Goal: Task Accomplishment & Management: Use online tool/utility

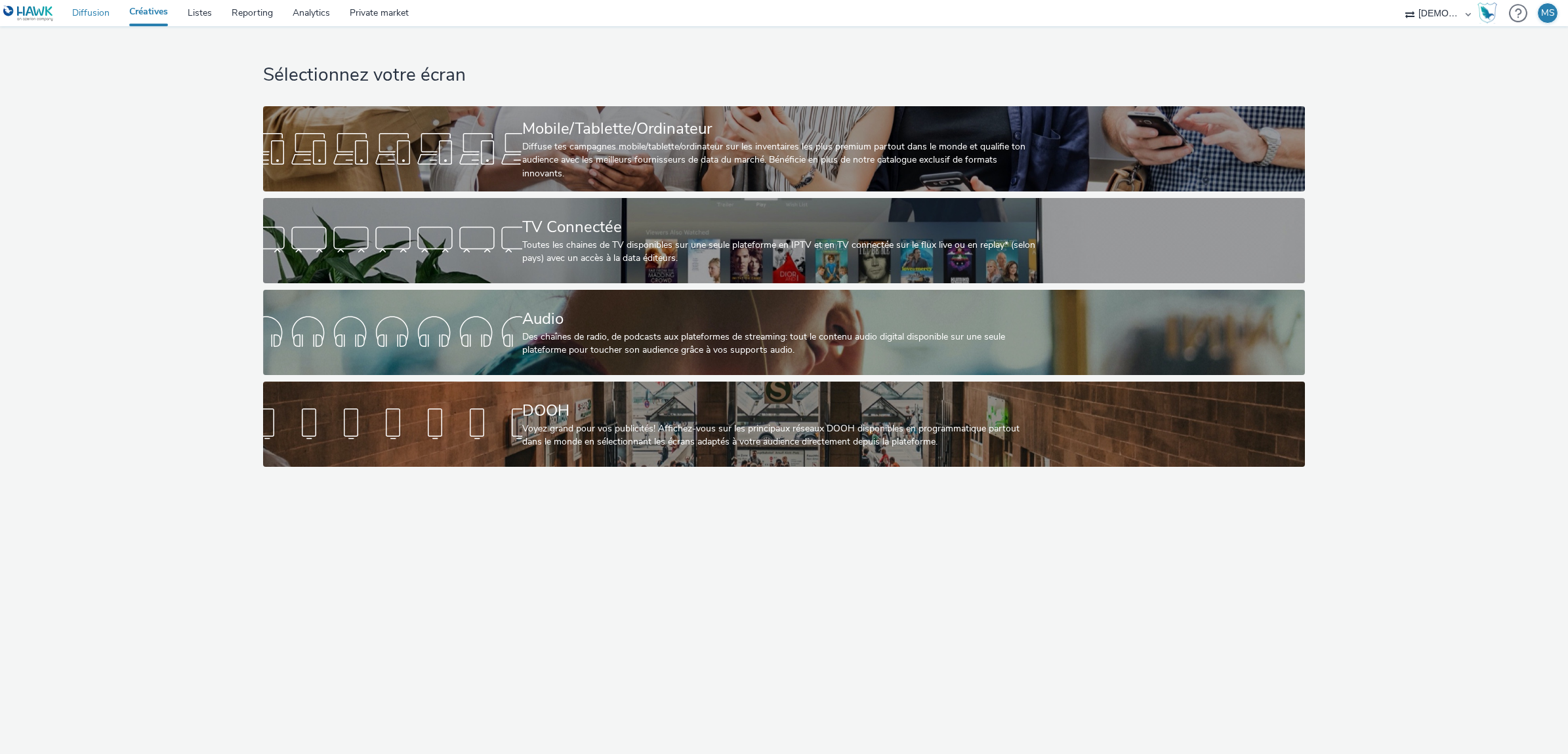
click at [88, 17] on link "Diffusion" at bounding box center [91, 13] width 57 height 26
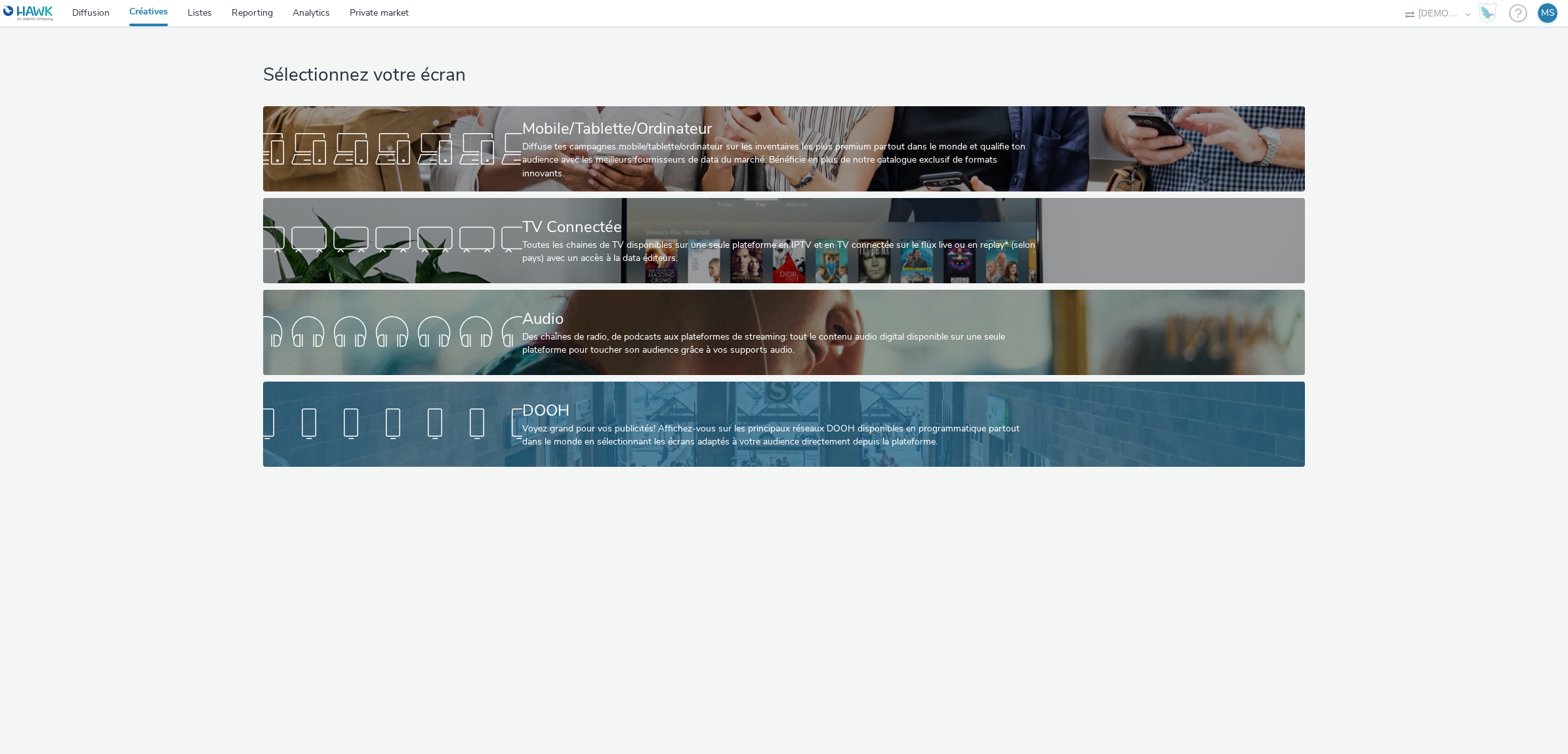
click at [622, 410] on div "DOOH" at bounding box center [781, 410] width 518 height 23
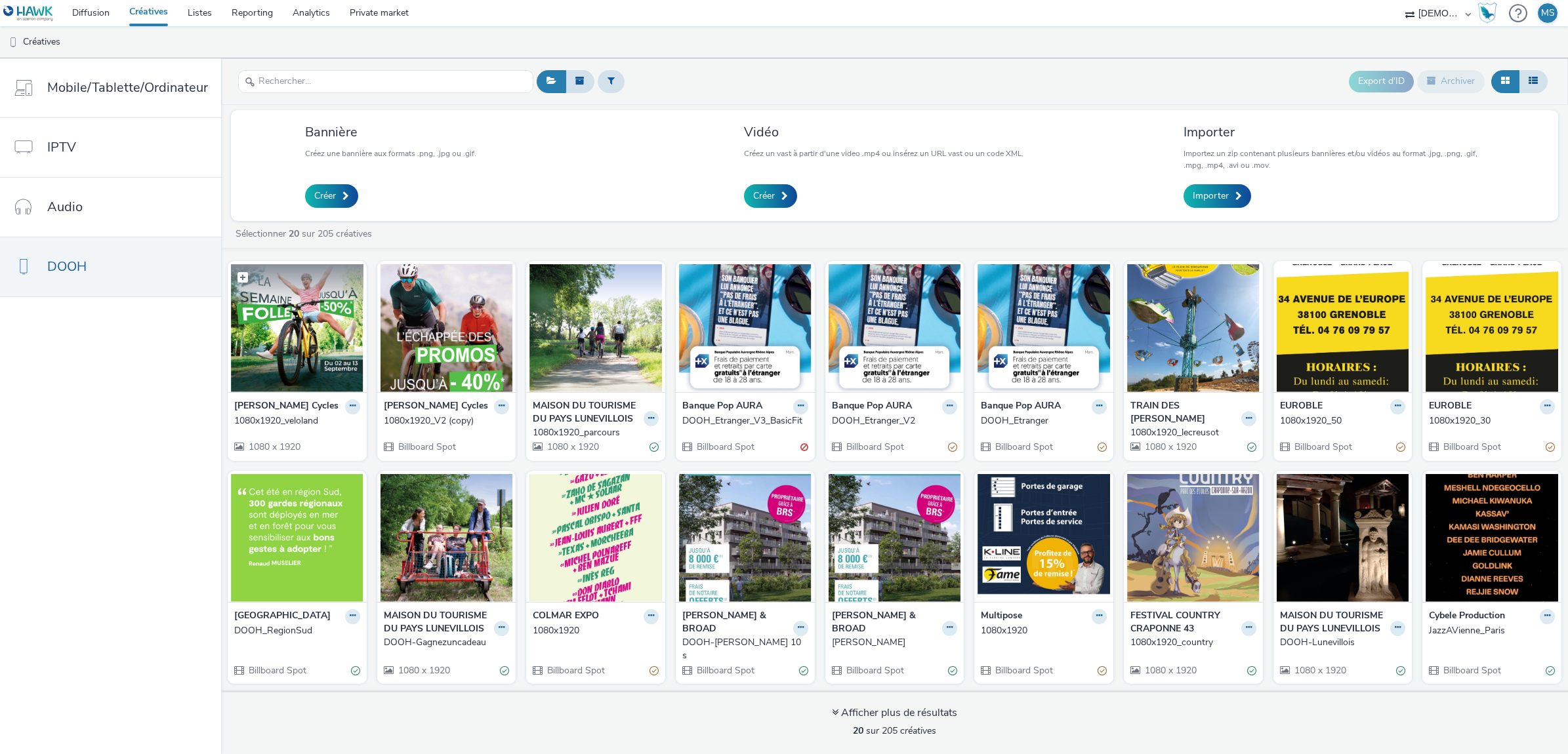
click at [307, 296] on figcaption at bounding box center [297, 286] width 132 height 42
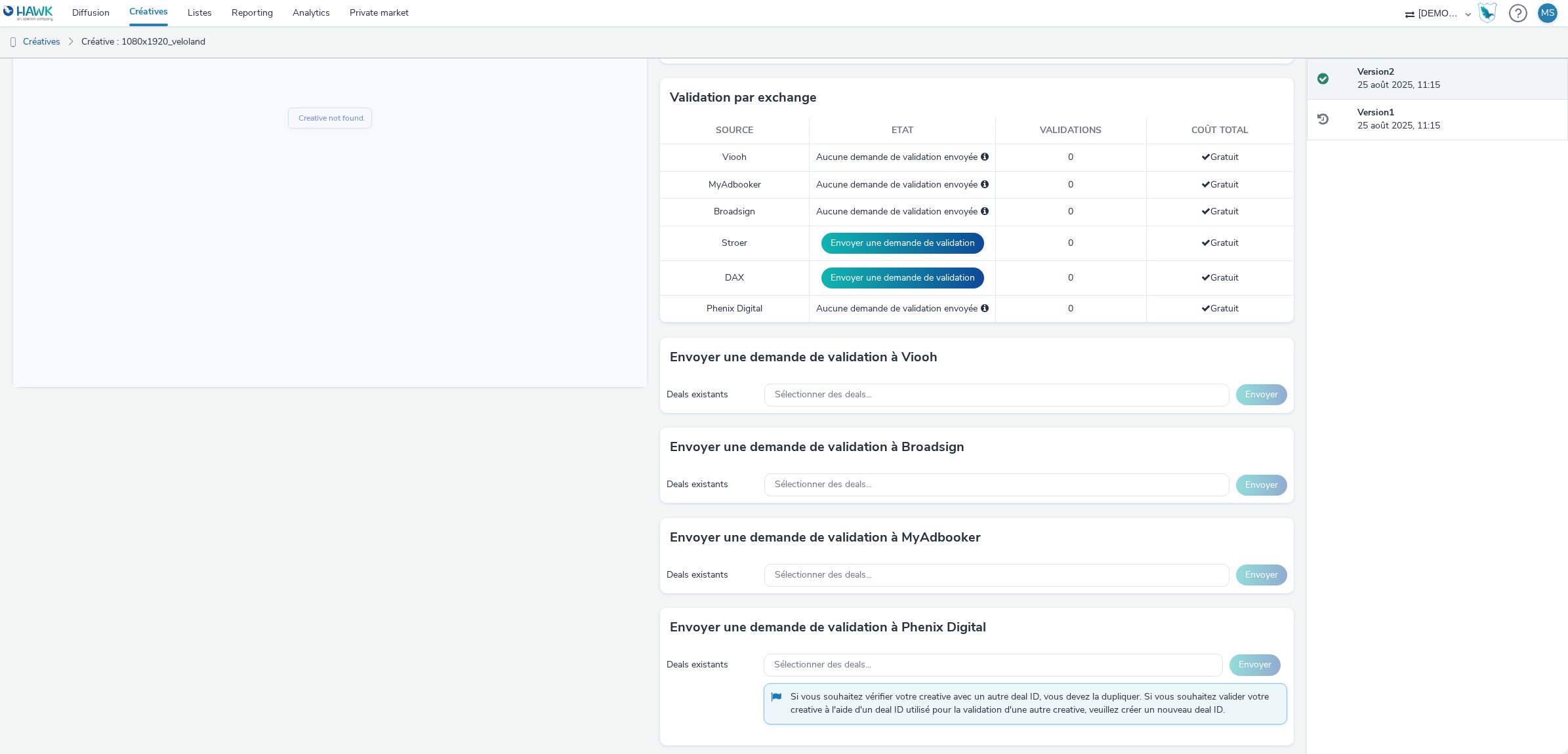
scroll to position [307, 0]
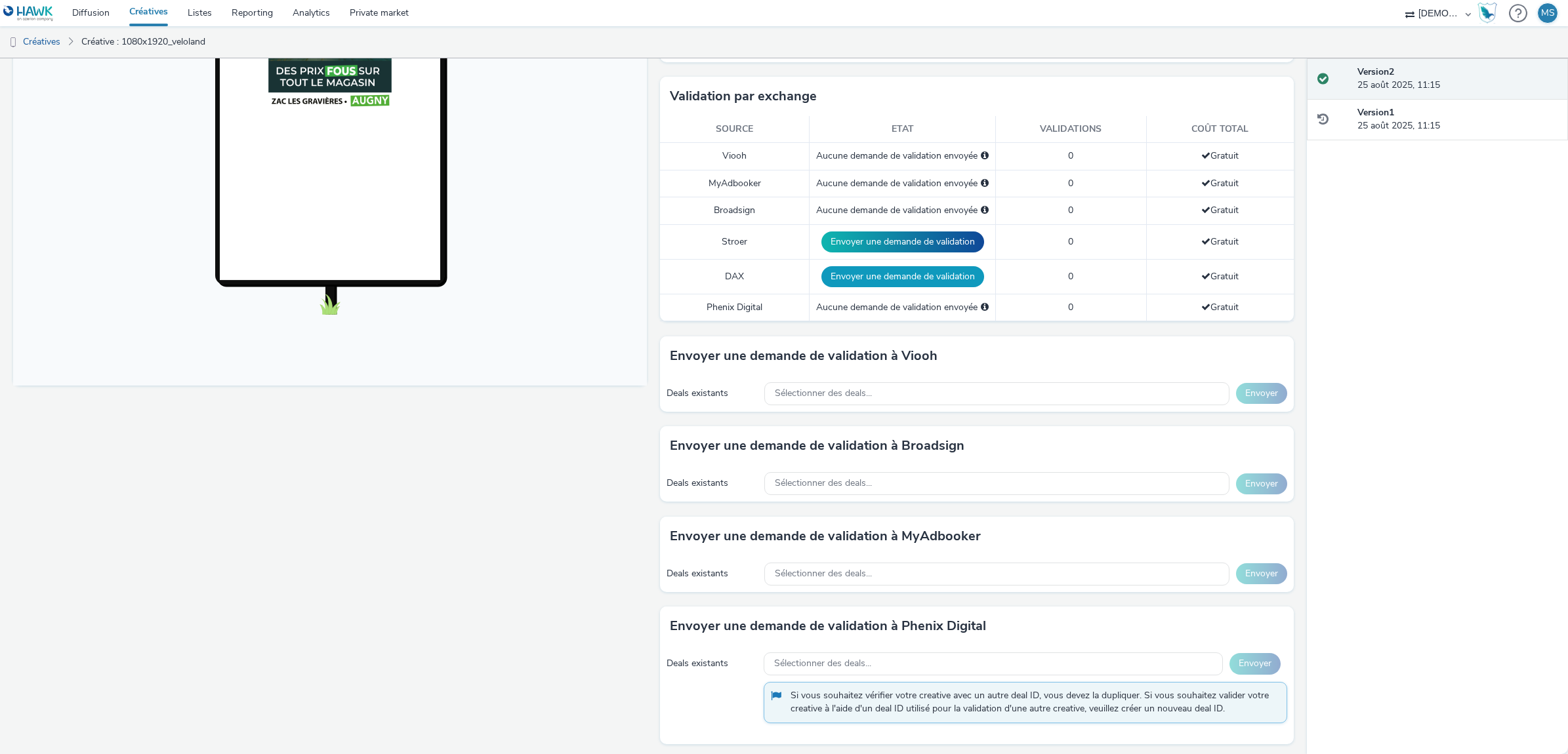
click at [908, 277] on button "Envoyer une demande de validation" at bounding box center [902, 276] width 163 height 21
click at [898, 237] on button "Envoyer une demande de validation" at bounding box center [903, 242] width 163 height 21
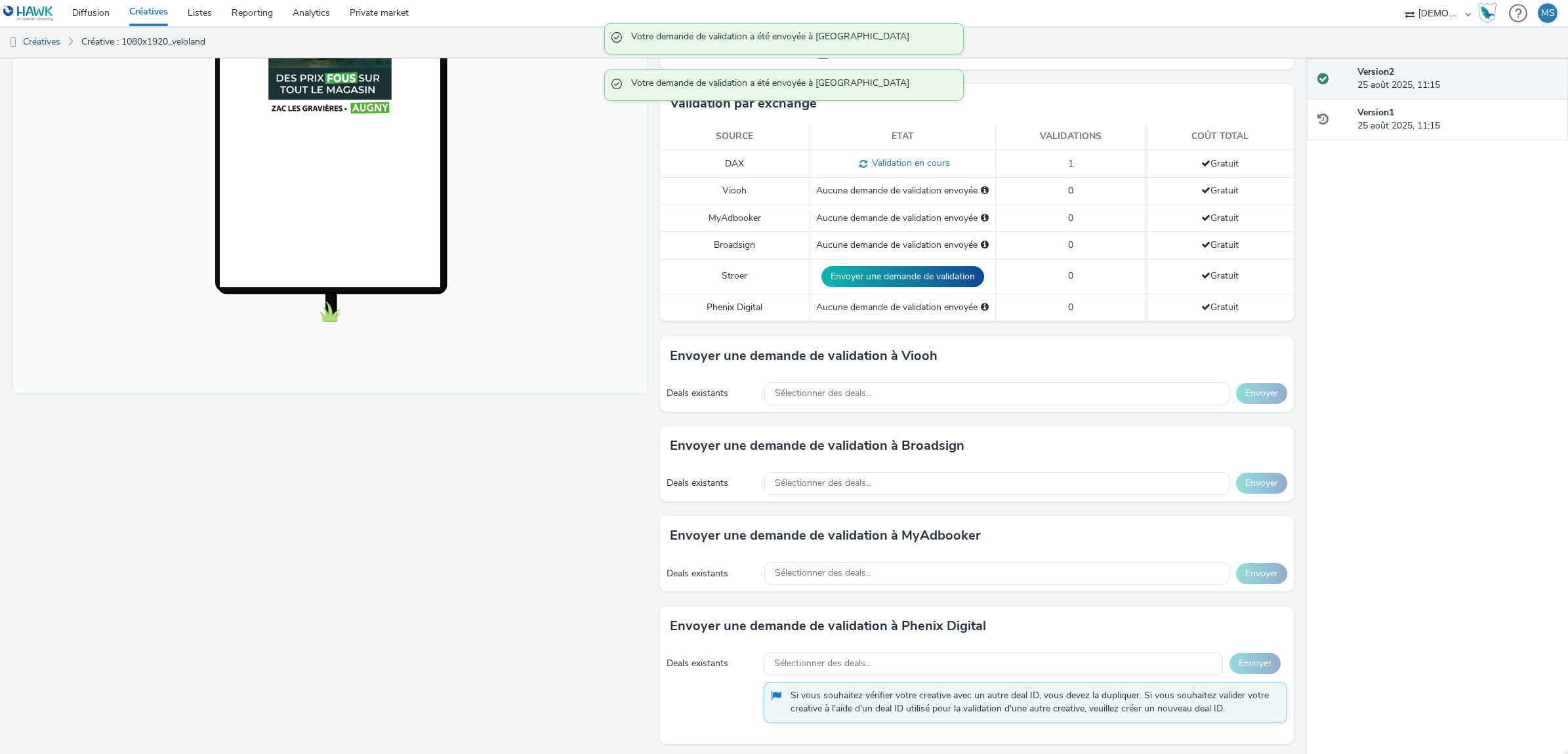
scroll to position [293, 0]
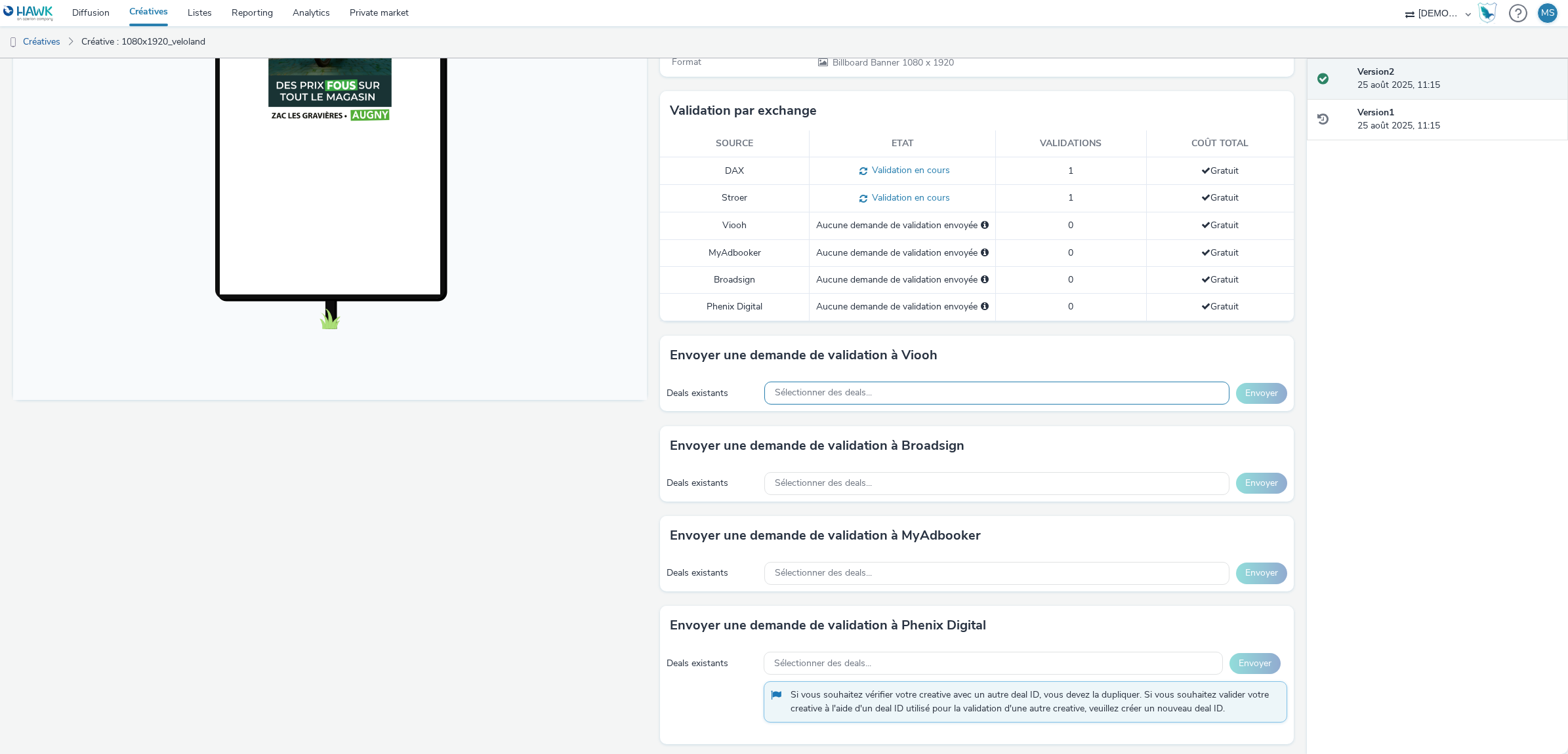
click at [843, 389] on span "Sélectionner des deals..." at bounding box center [823, 393] width 97 height 11
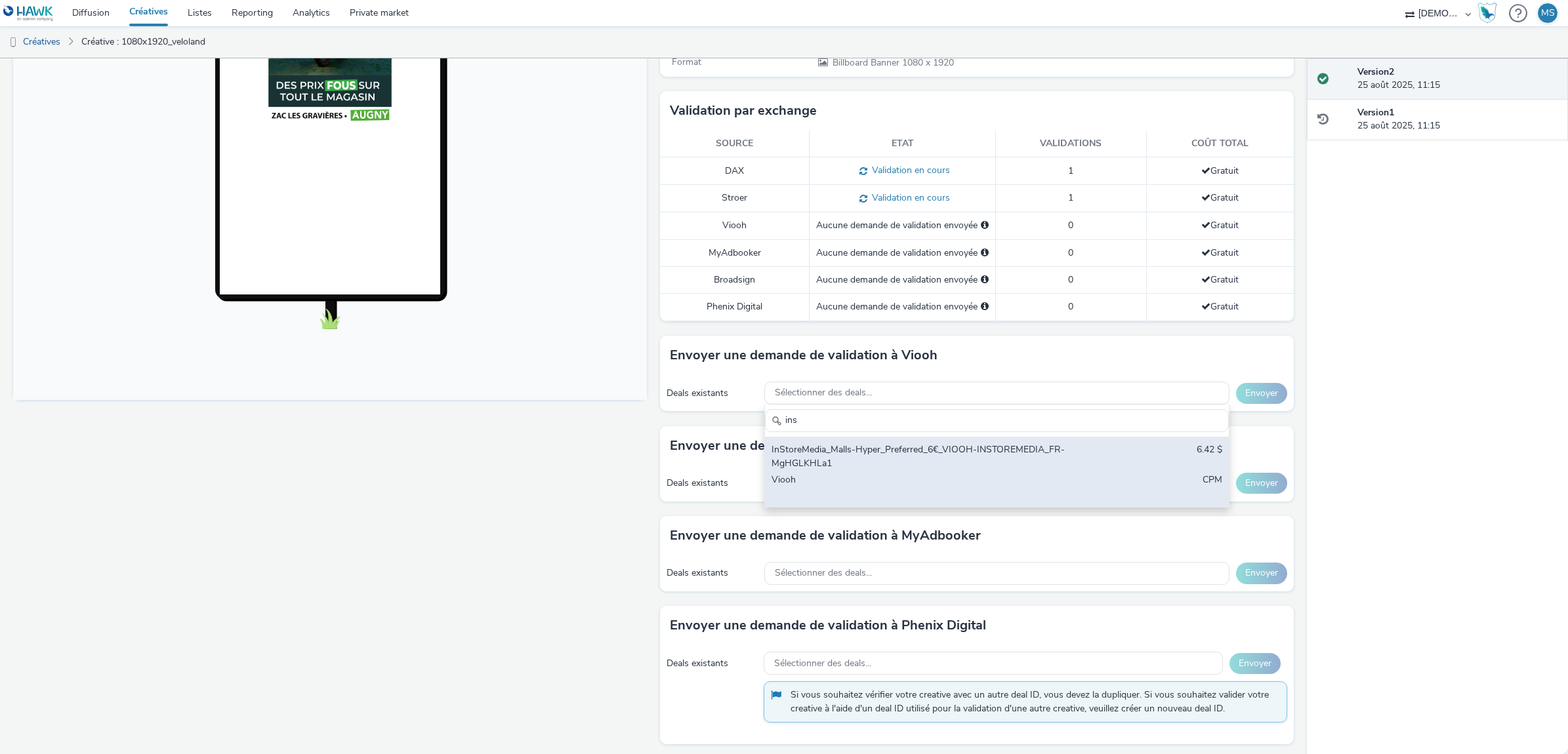
type input "ins"
click at [839, 455] on div "InStoreMedia_Malls-Hyper_Preferred_6€_VIOOH-INSTOREMEDIA_FR-MgHGLKHLa1" at bounding box center [920, 457] width 297 height 27
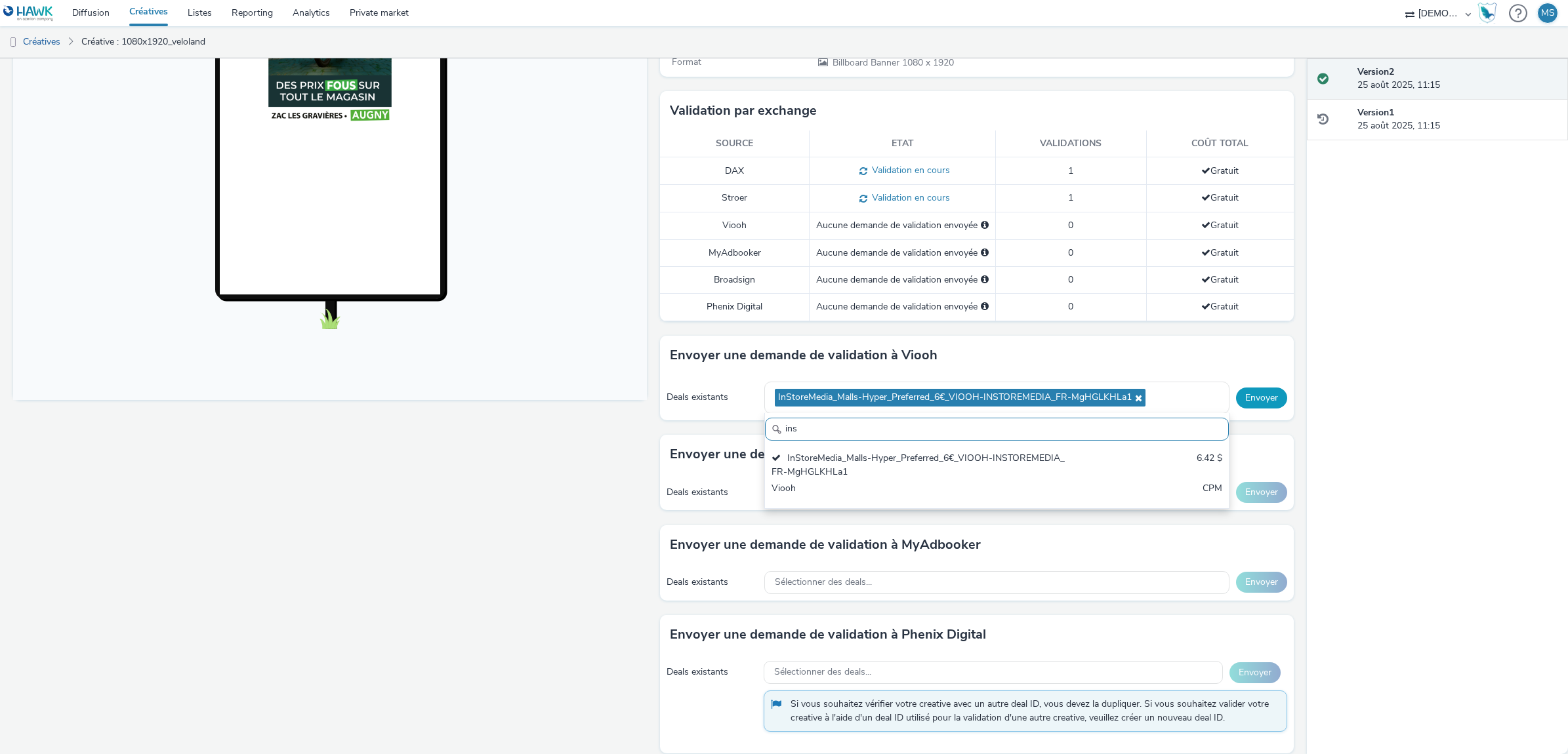
click at [1237, 393] on button "Envoyer" at bounding box center [1261, 398] width 51 height 21
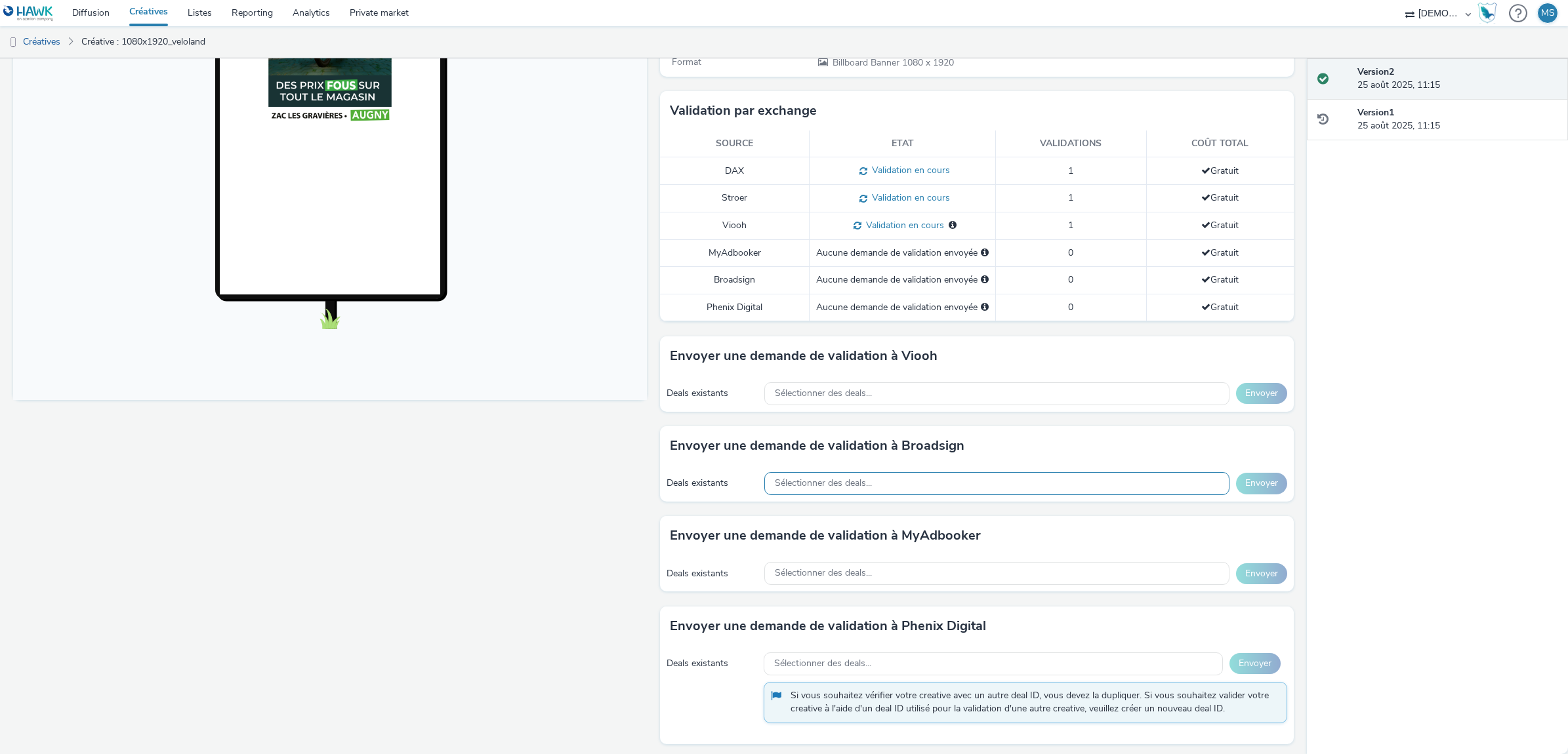
click at [824, 480] on span "Sélectionner des deals..." at bounding box center [823, 484] width 97 height 11
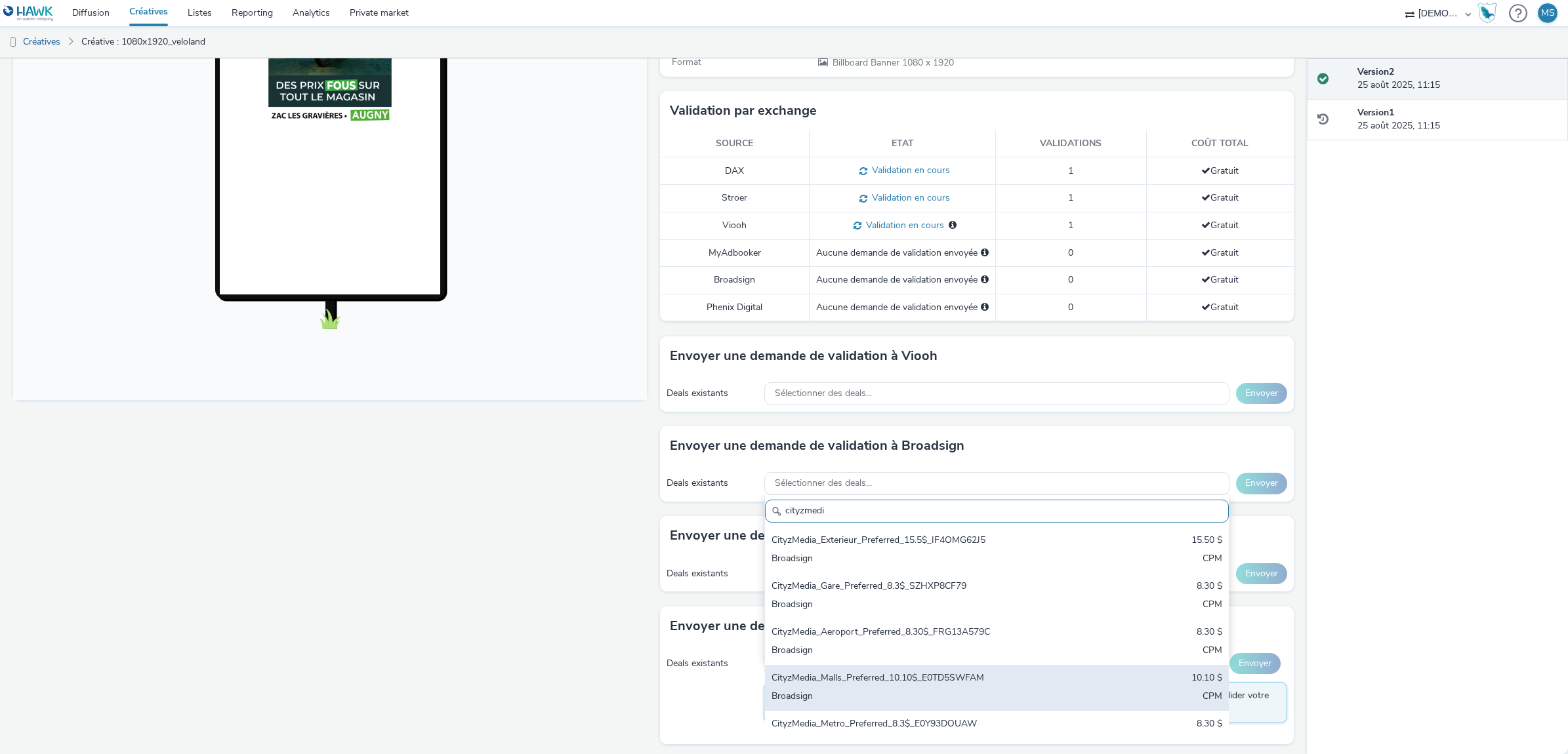
type input "cityzmedi"
click at [893, 693] on div "Broadsign" at bounding box center [920, 698] width 297 height 15
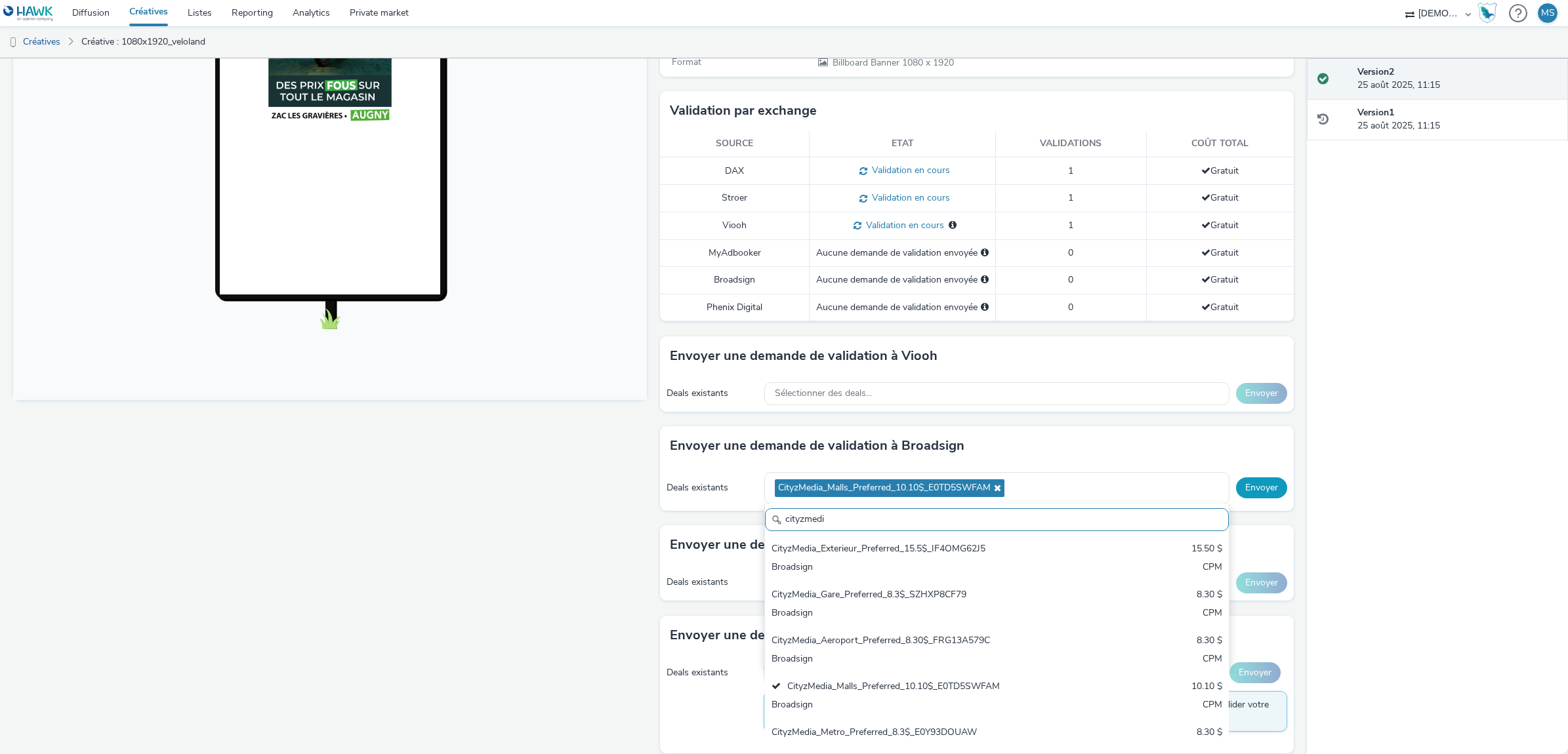
click at [1246, 484] on button "Envoyer" at bounding box center [1261, 488] width 51 height 21
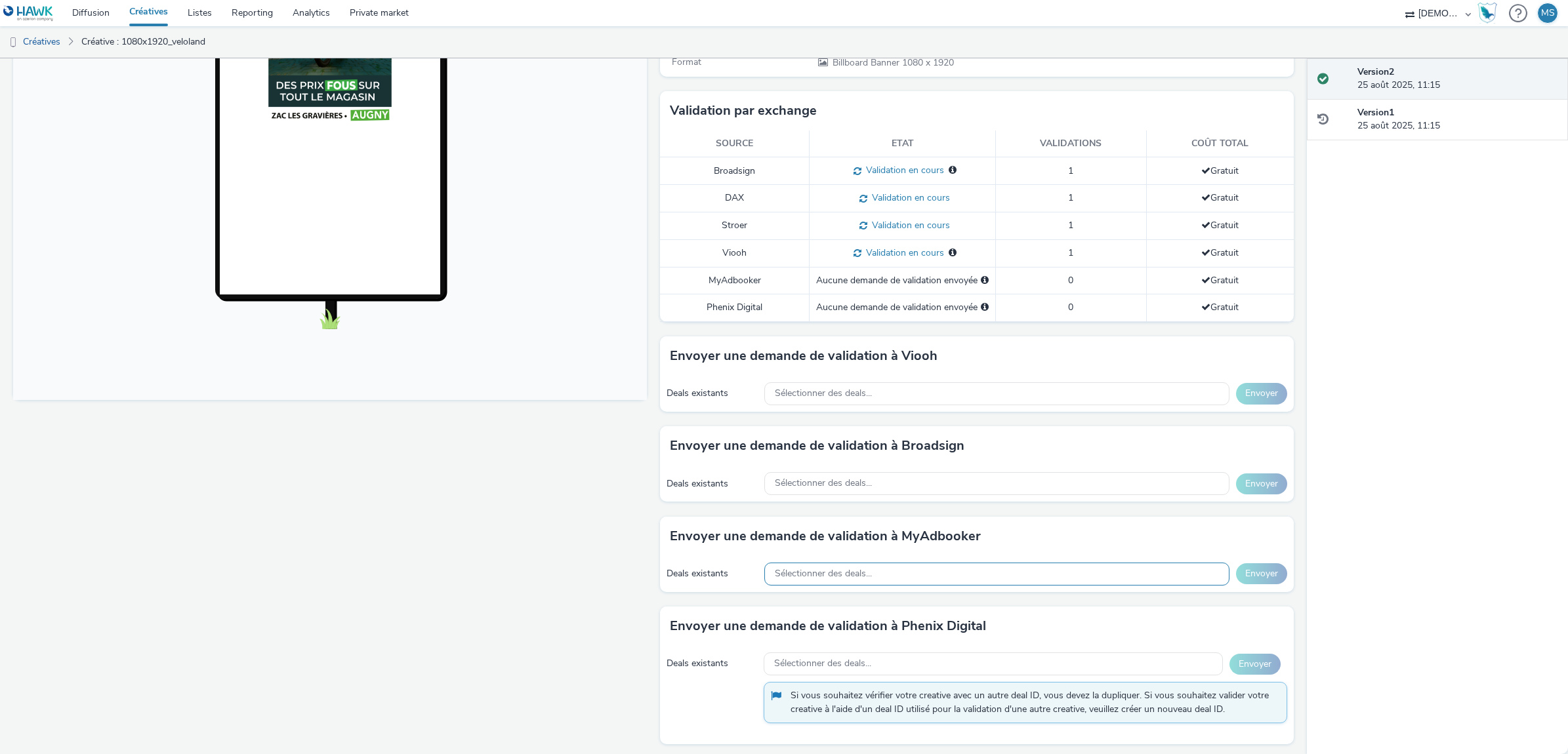
click at [911, 563] on div "Sélectionner des deals..." at bounding box center [996, 574] width 464 height 23
click at [799, 394] on span "Sélectionner des deals..." at bounding box center [823, 393] width 97 height 11
type input "d"
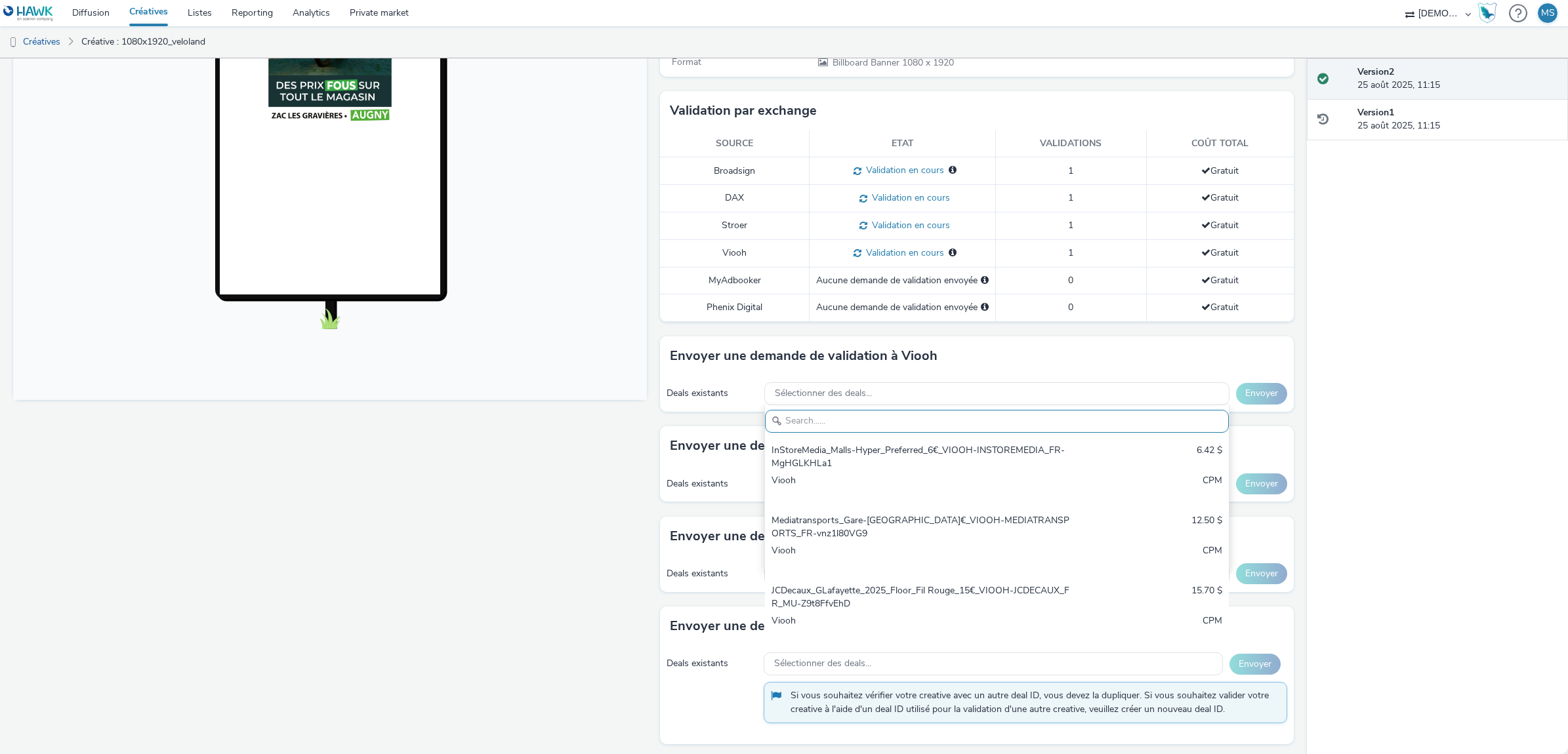
click at [680, 507] on div "Envoyer une demande de validation à Broadsign Deals existants Sélectionner des …" at bounding box center [977, 471] width 634 height 90
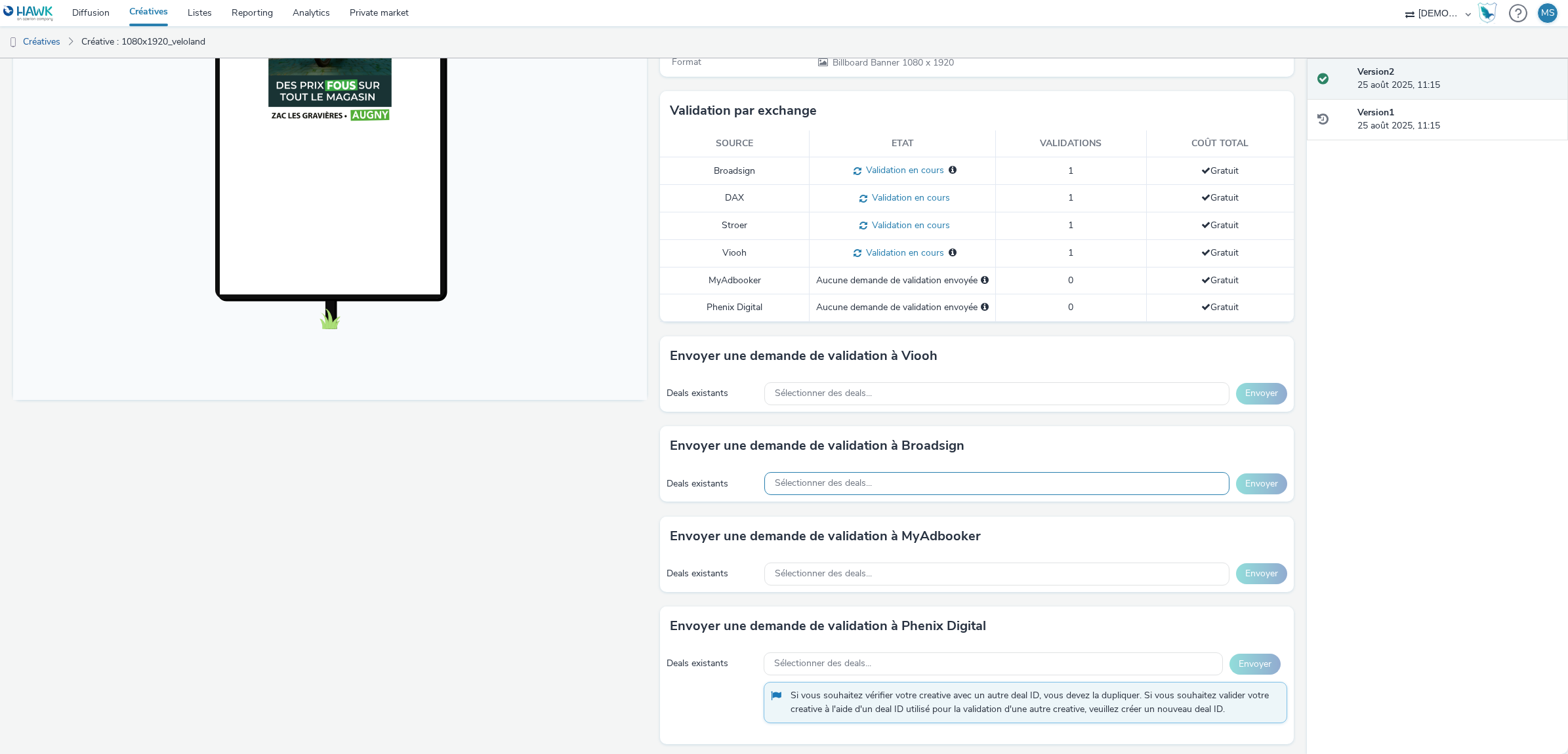
click at [873, 480] on div "Sélectionner des deals..." at bounding box center [996, 484] width 464 height 23
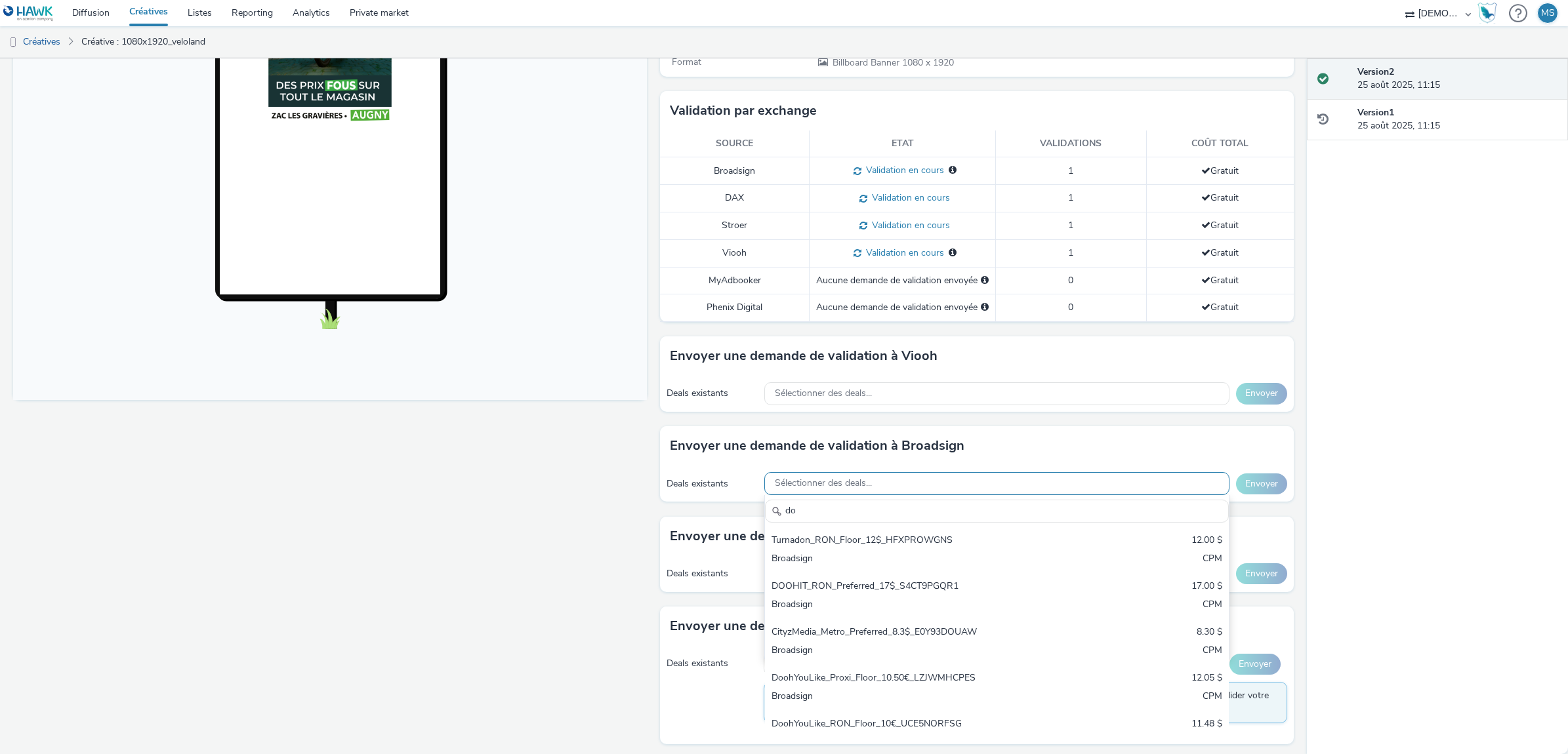
type input "d"
click at [586, 644] on div "Fullscreen" at bounding box center [334, 310] width 640 height 897
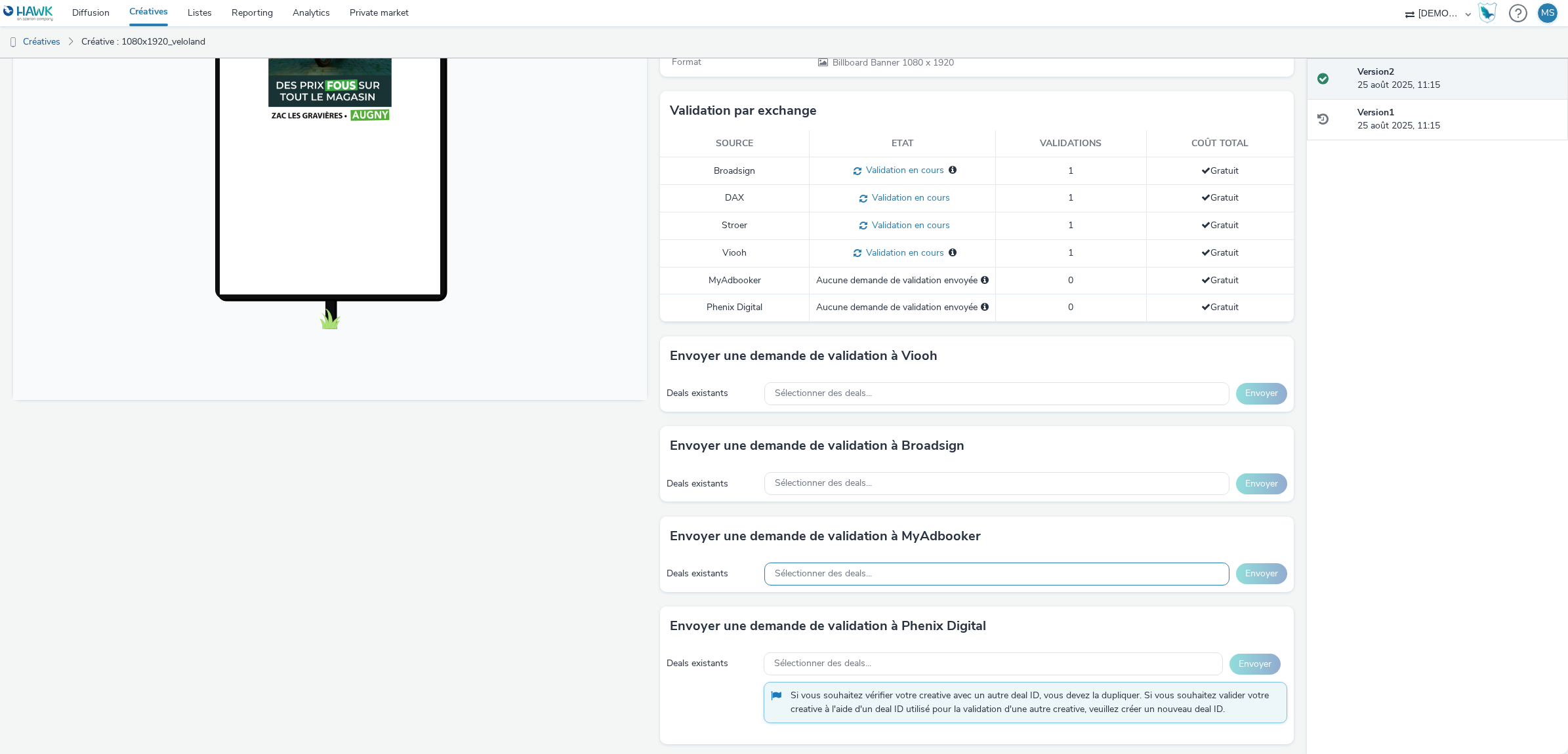
click at [827, 569] on span "Sélectionner des deals..." at bounding box center [823, 574] width 97 height 11
type input "doo"
click at [778, 459] on div "Envoyer une demande de validation à Broadsign" at bounding box center [977, 446] width 634 height 40
click at [789, 479] on span "Sélectionner des deals..." at bounding box center [823, 484] width 97 height 11
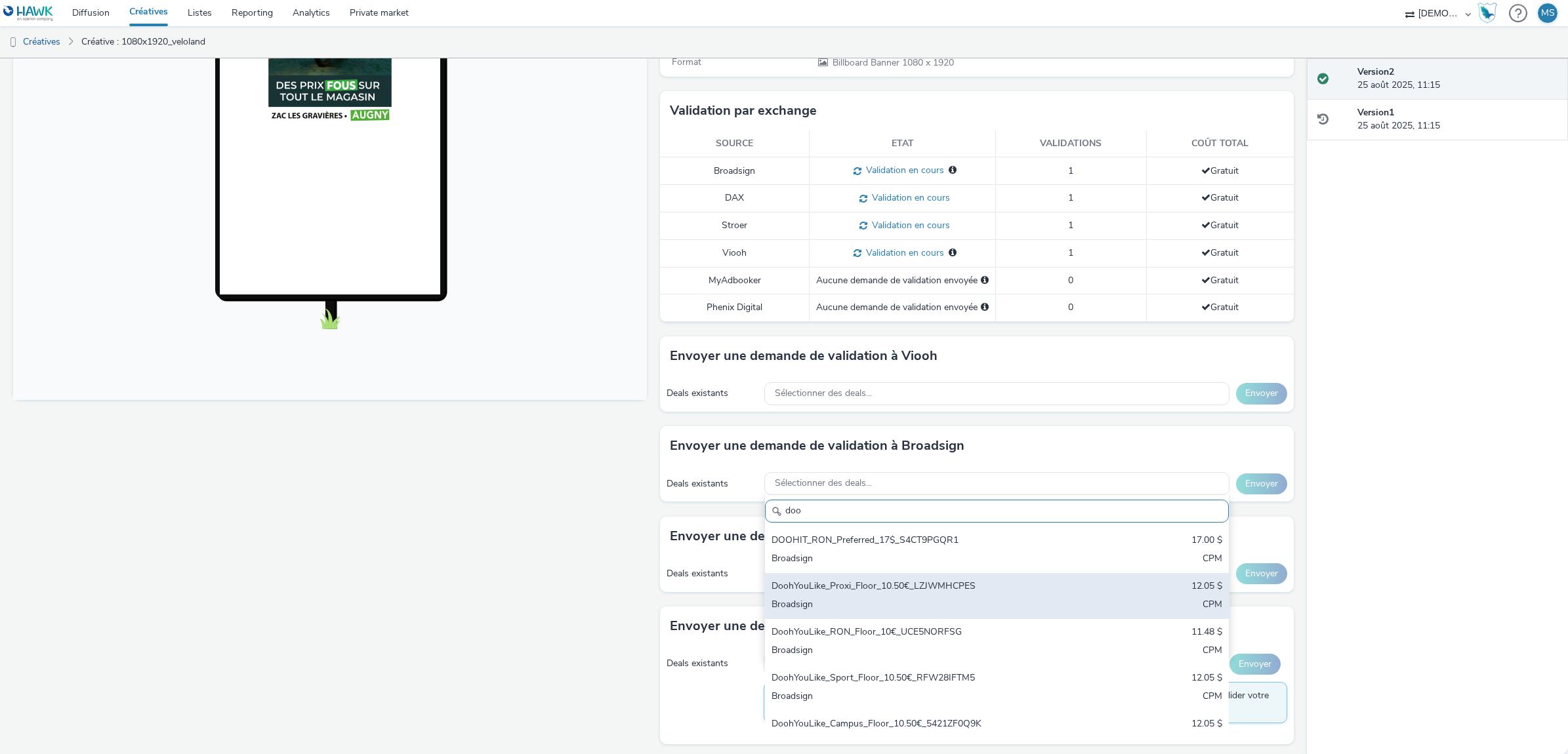
type input "doo"
click at [875, 584] on div "DoohYouLike_Proxi_Floor_10.50€_LZJWMHCPES" at bounding box center [920, 587] width 297 height 15
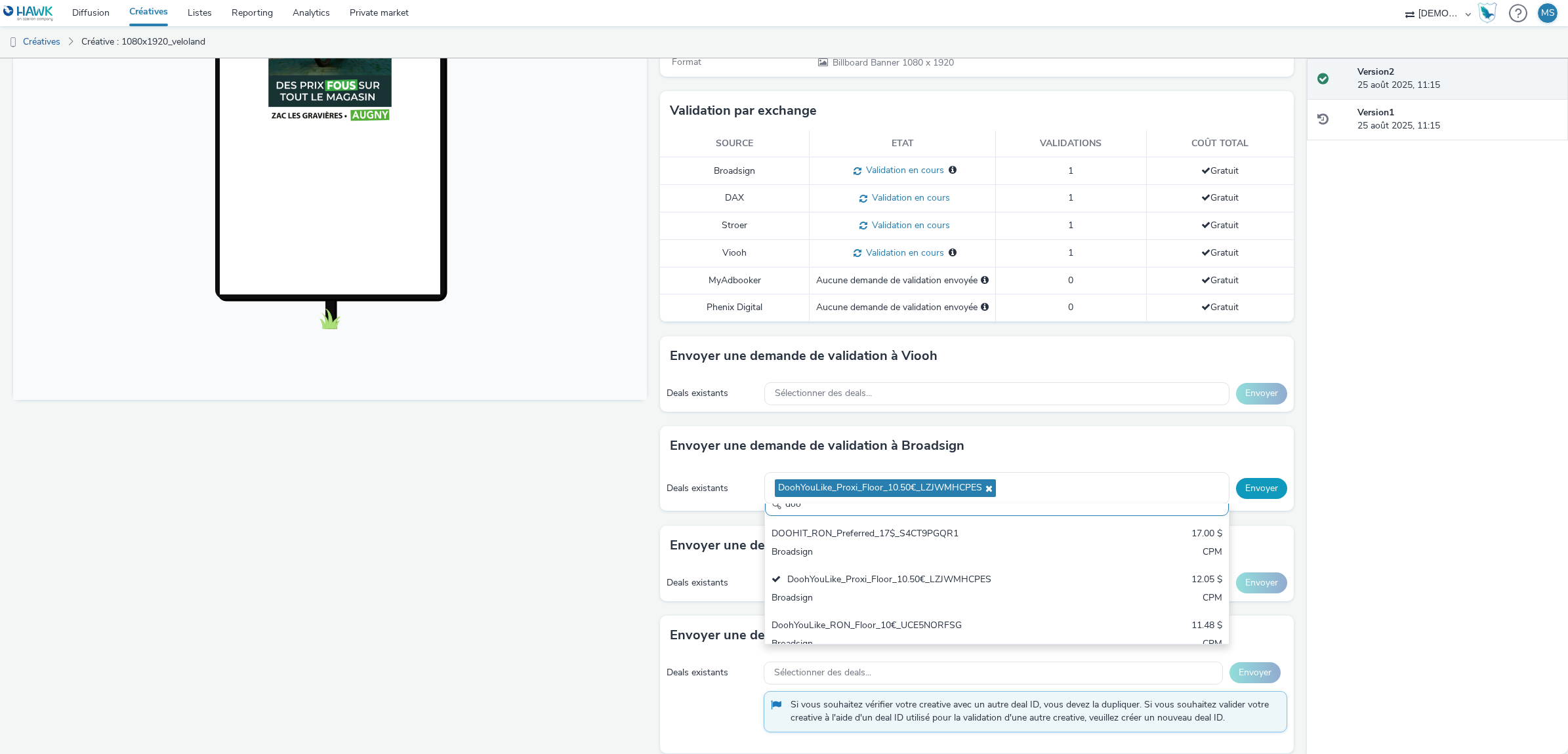
click at [1237, 489] on button "Envoyer" at bounding box center [1261, 489] width 51 height 21
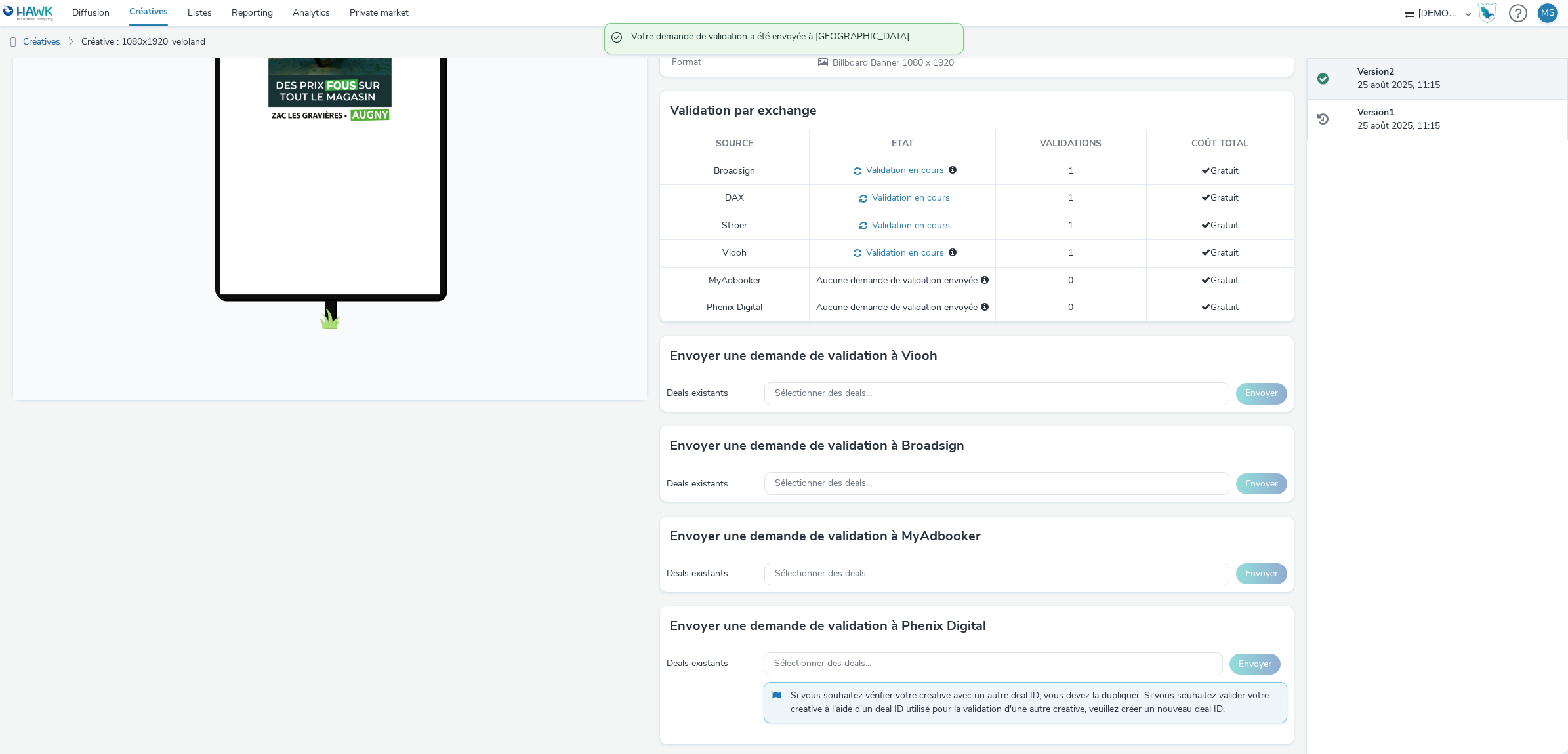
scroll to position [294, 0]
click at [1039, 655] on div "Sélectionner des deals..." at bounding box center [993, 663] width 459 height 23
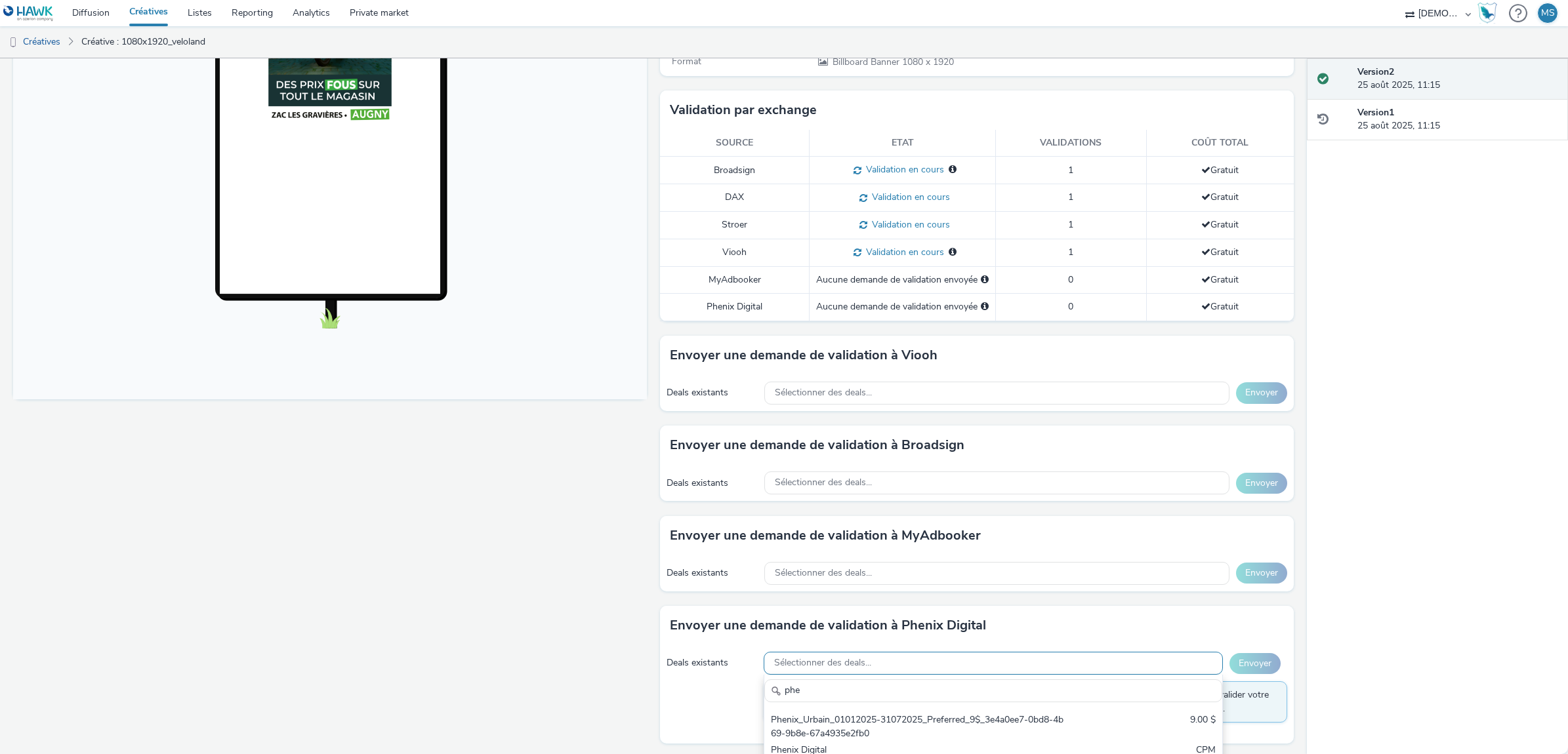
scroll to position [313, 0]
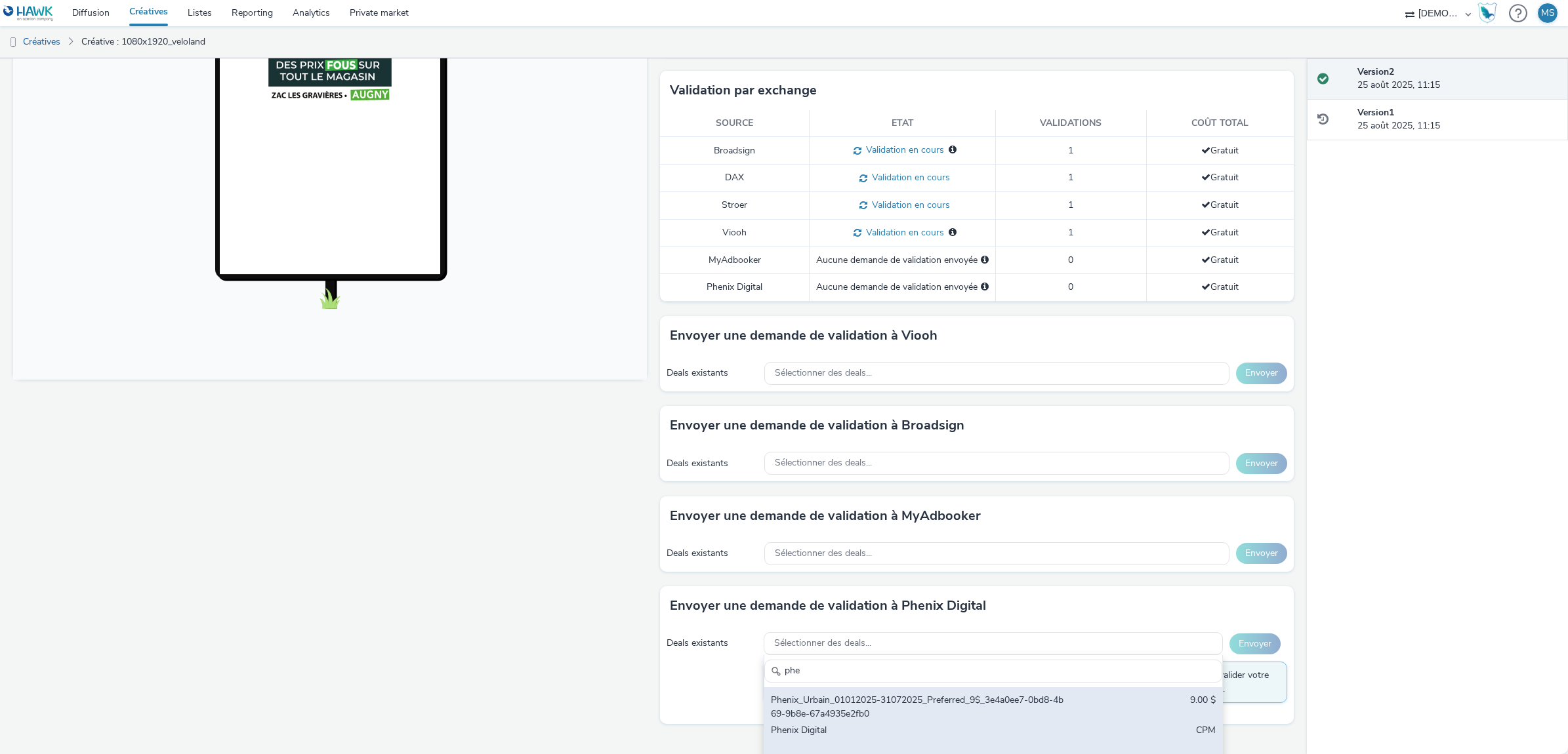
type input "phe"
click at [1123, 721] on div "Phenix_Urbain_01012025-31072025_Preferred_9$_3e4a0ee7-0bd8-4b69-9b8e-67a4935e2f…" at bounding box center [993, 722] width 458 height 70
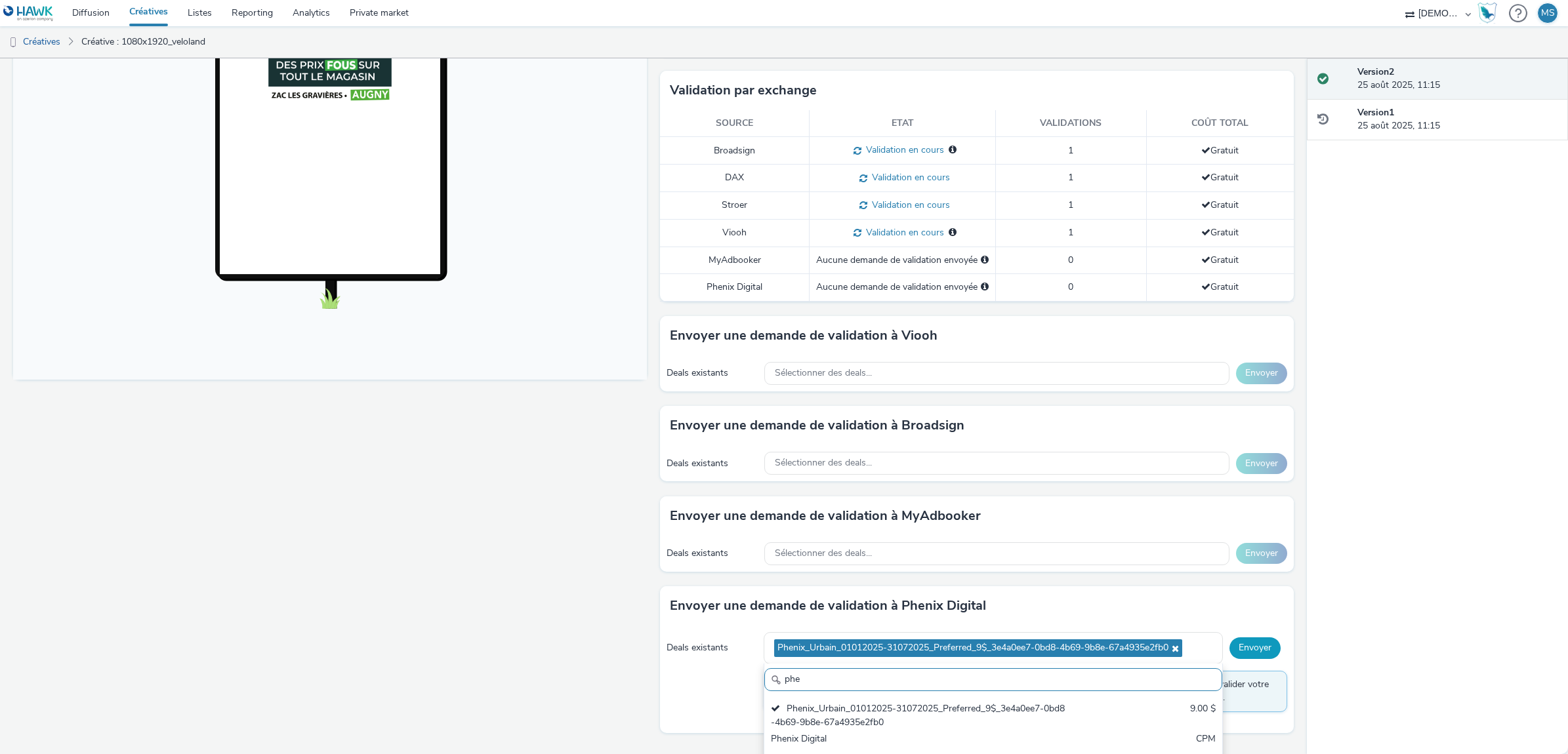
click at [1240, 643] on div "Deals existants Phenix_Urbain_01012025-31072025_Preferred_9$_3e4a0ee7-0bd8-4b69…" at bounding box center [977, 680] width 634 height 108
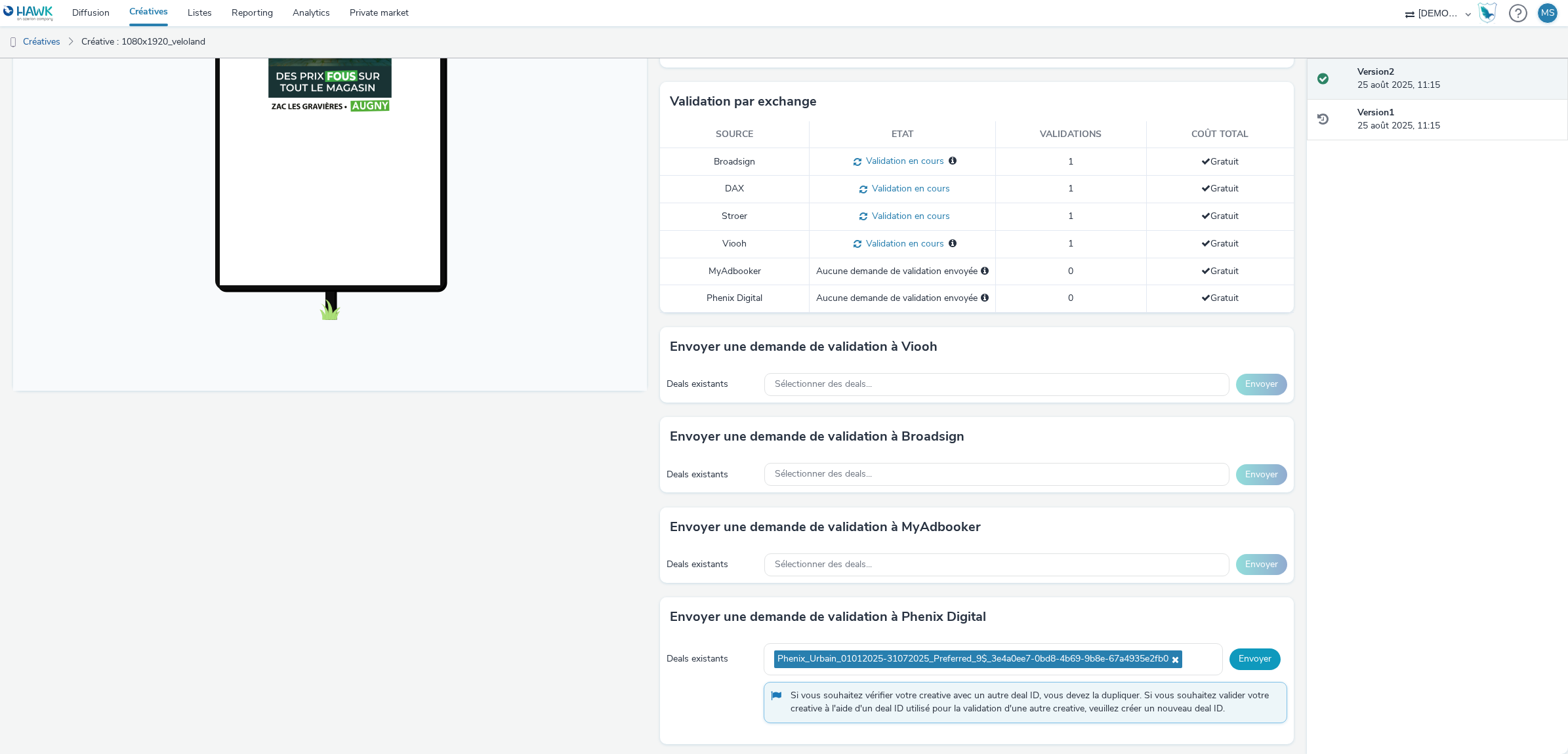
click at [1229, 653] on button "Envoyer" at bounding box center [1255, 659] width 51 height 21
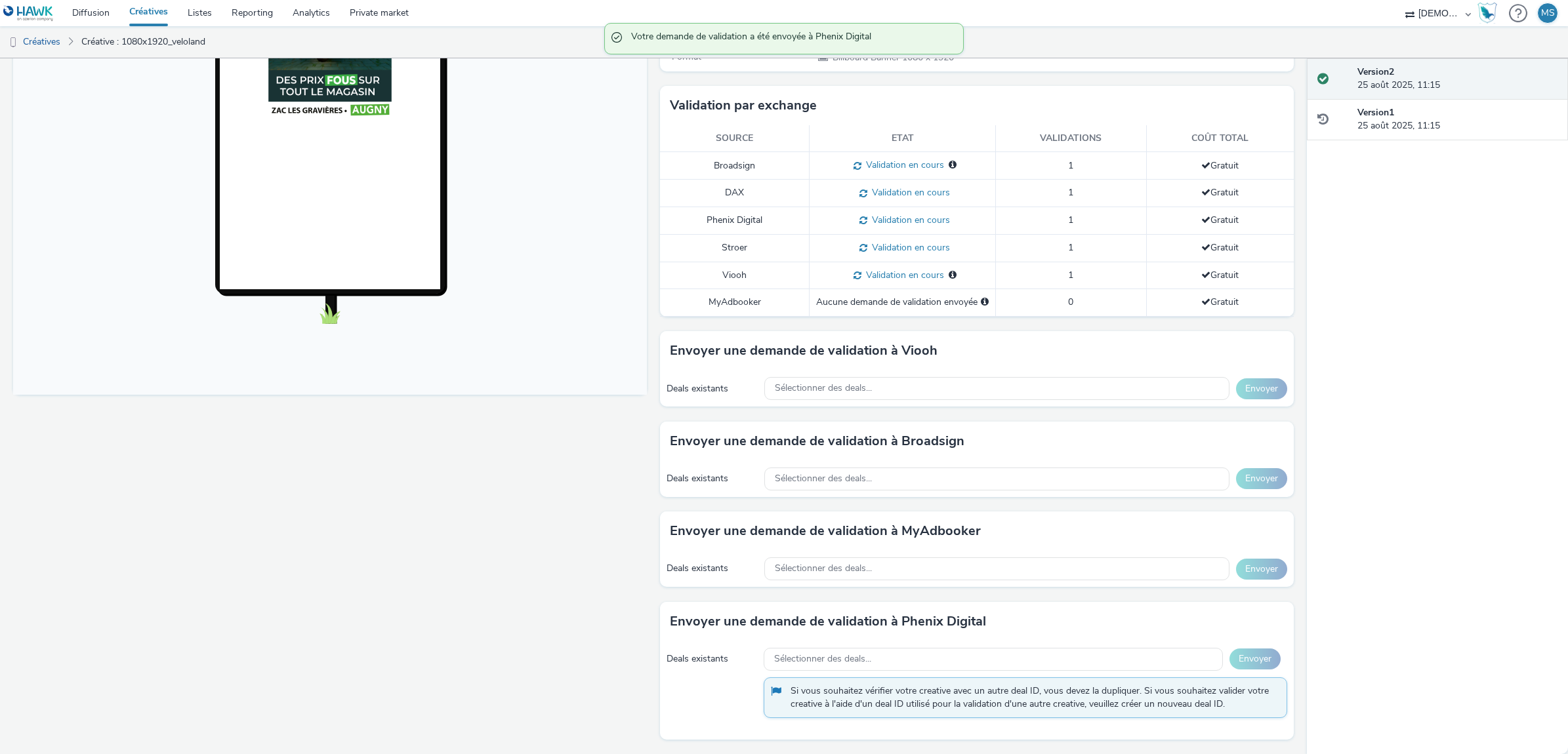
scroll to position [295, 0]
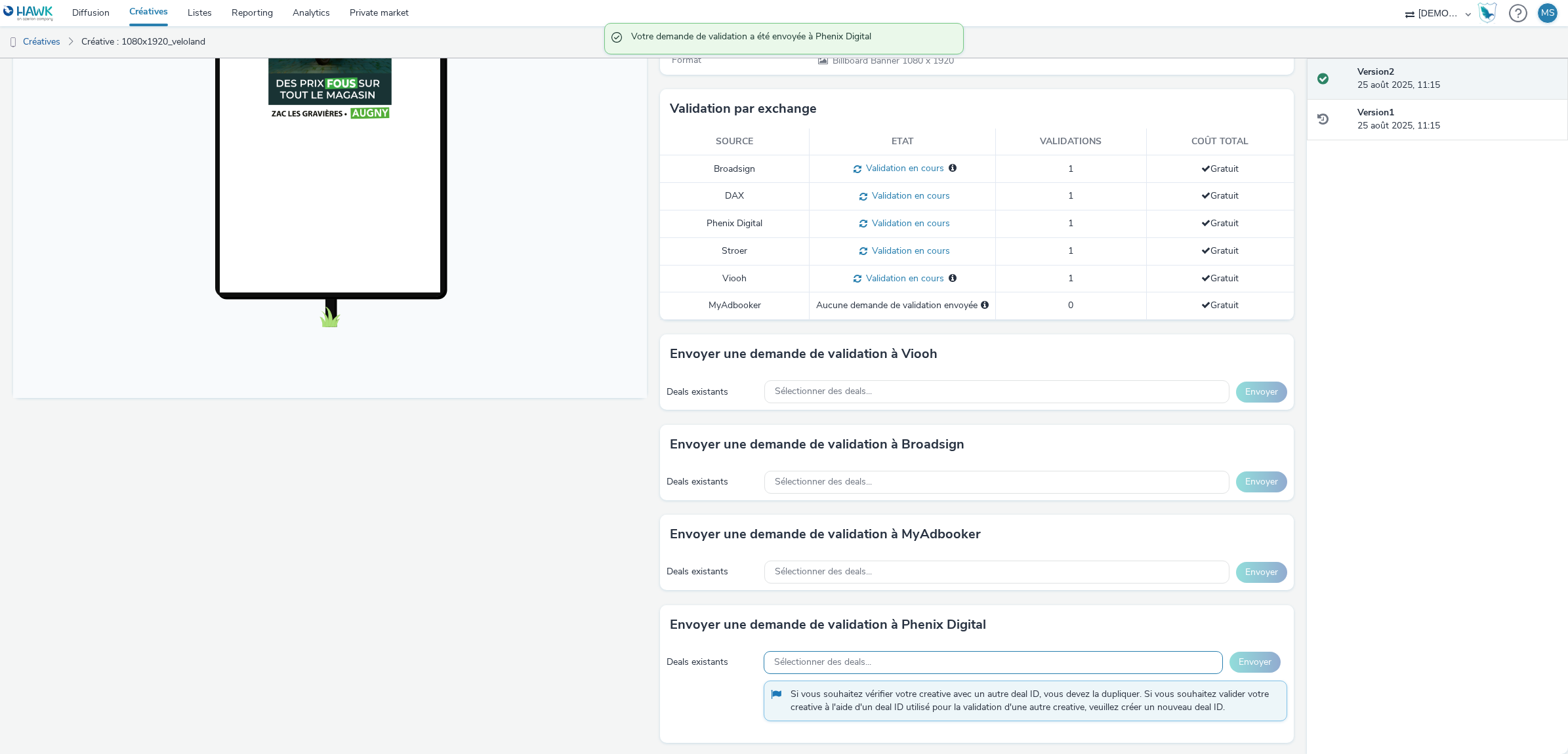
click at [1022, 663] on div "Sélectionner des deals..." at bounding box center [993, 662] width 459 height 23
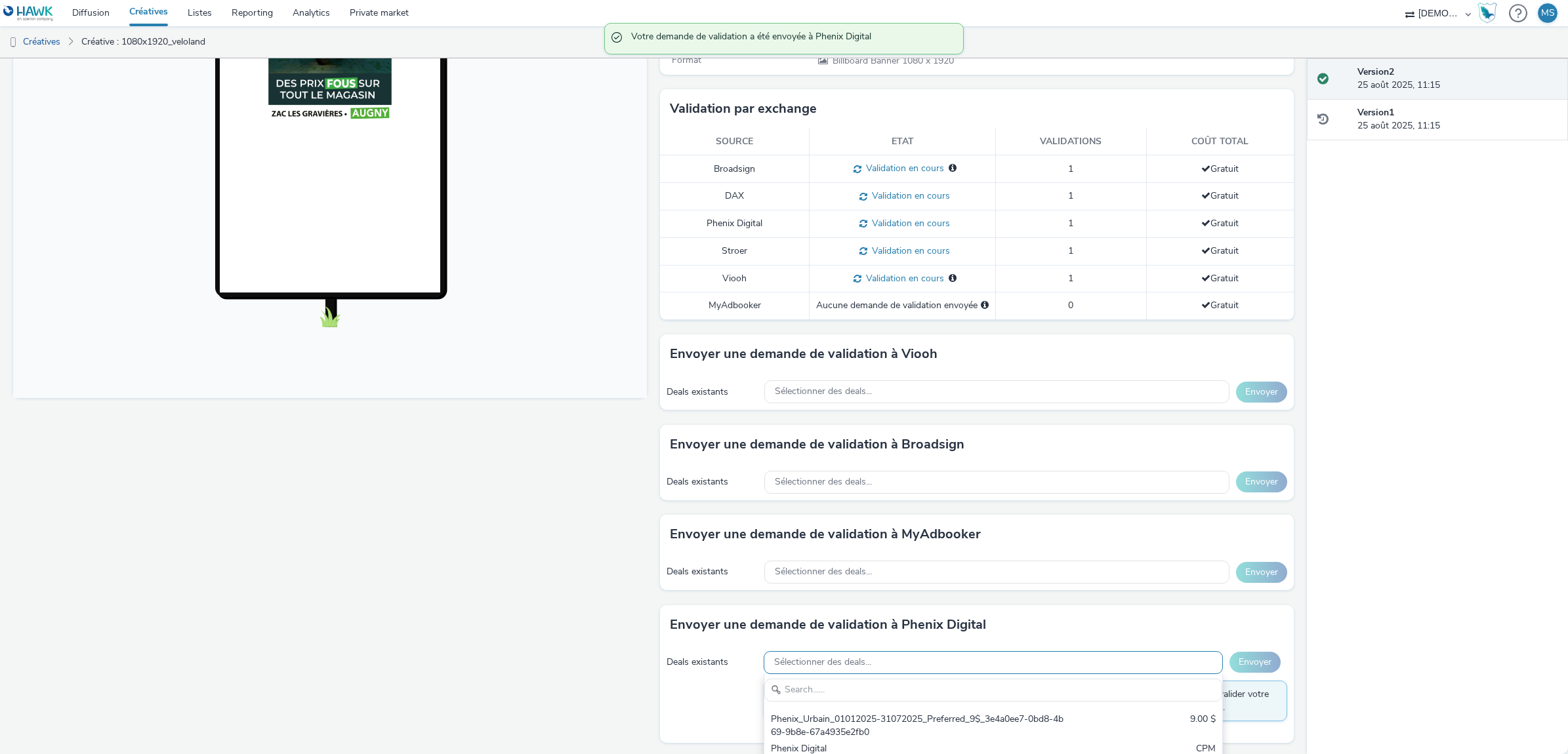
scroll to position [0, 0]
type input "p"
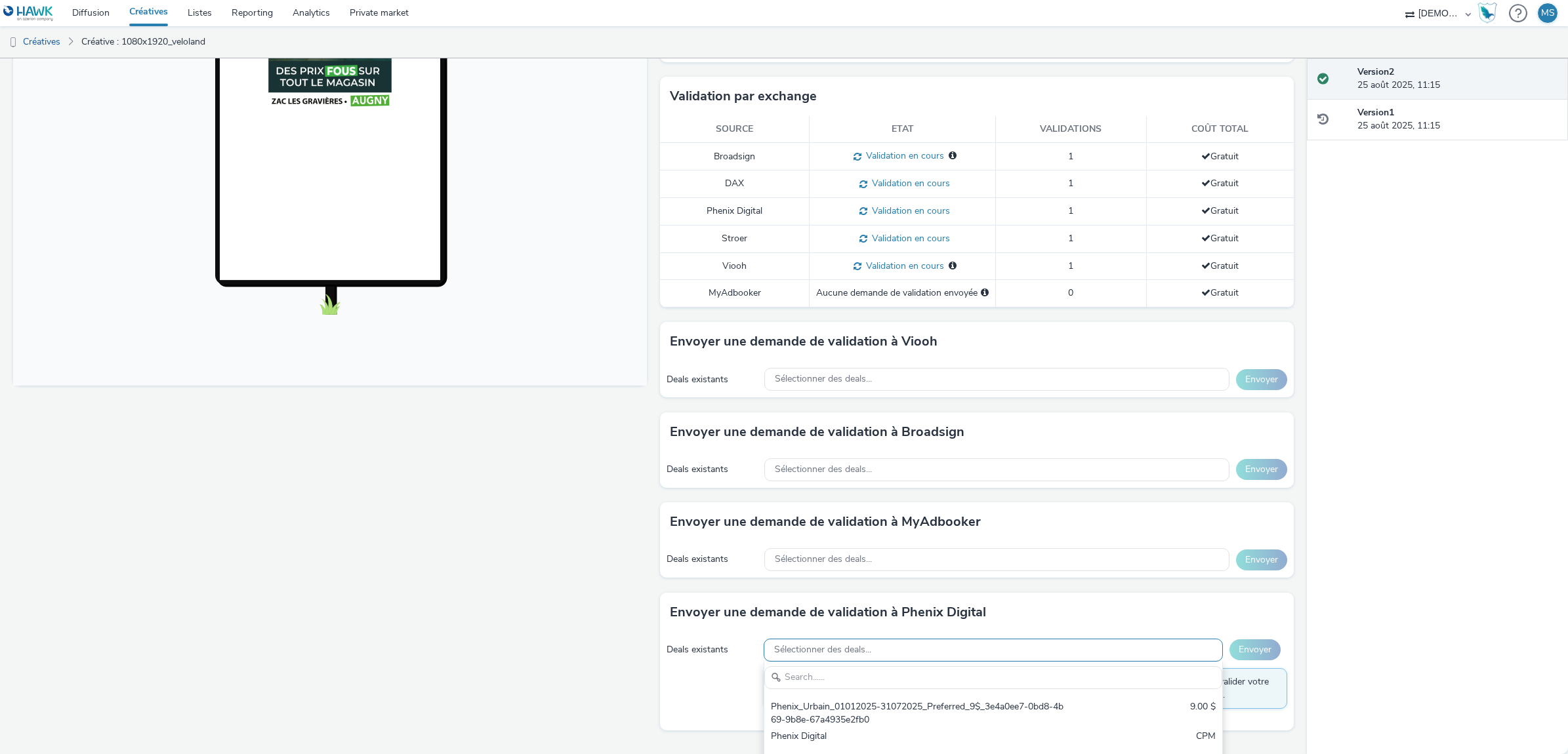
scroll to position [314, 0]
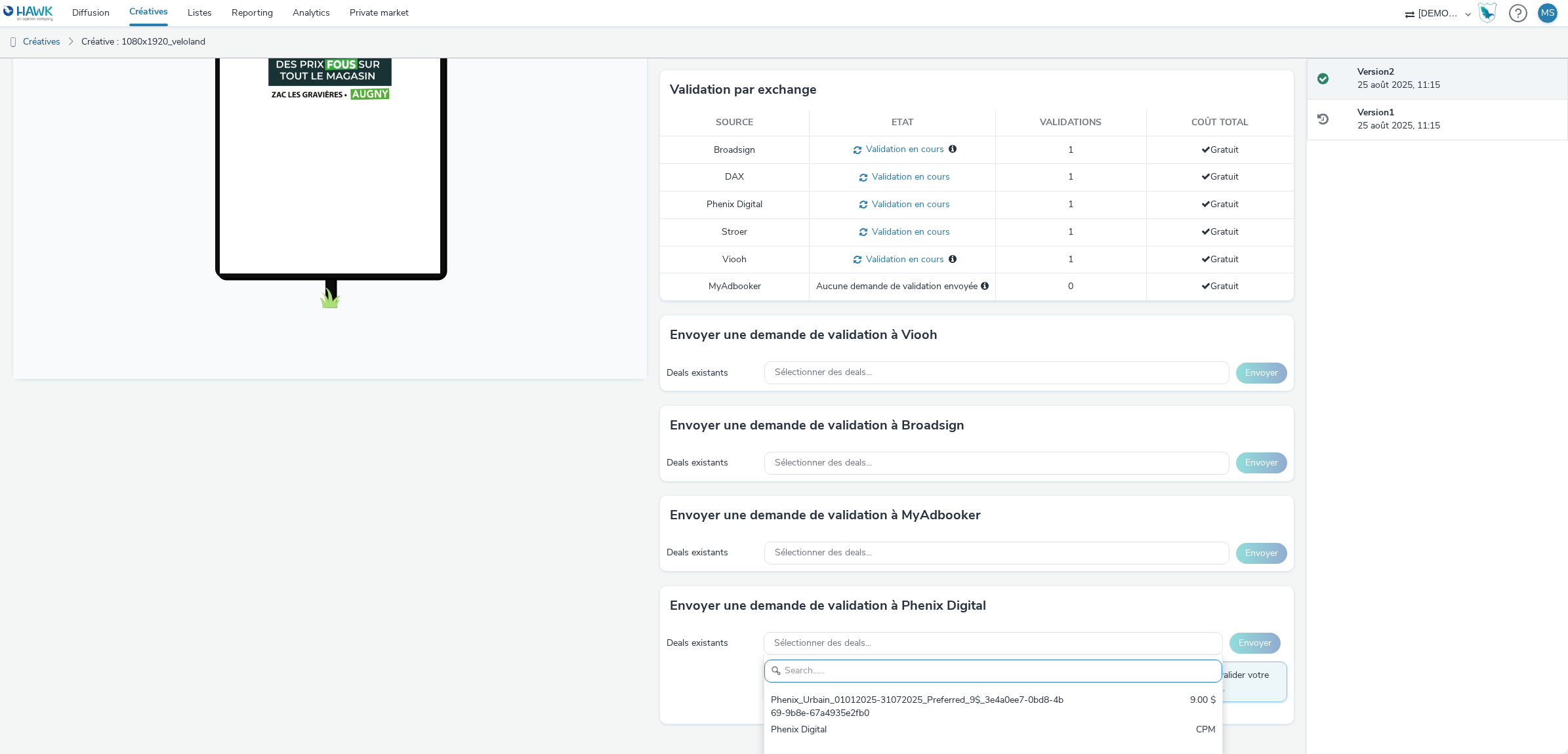
click at [597, 526] on div "Fullscreen" at bounding box center [334, 290] width 640 height 897
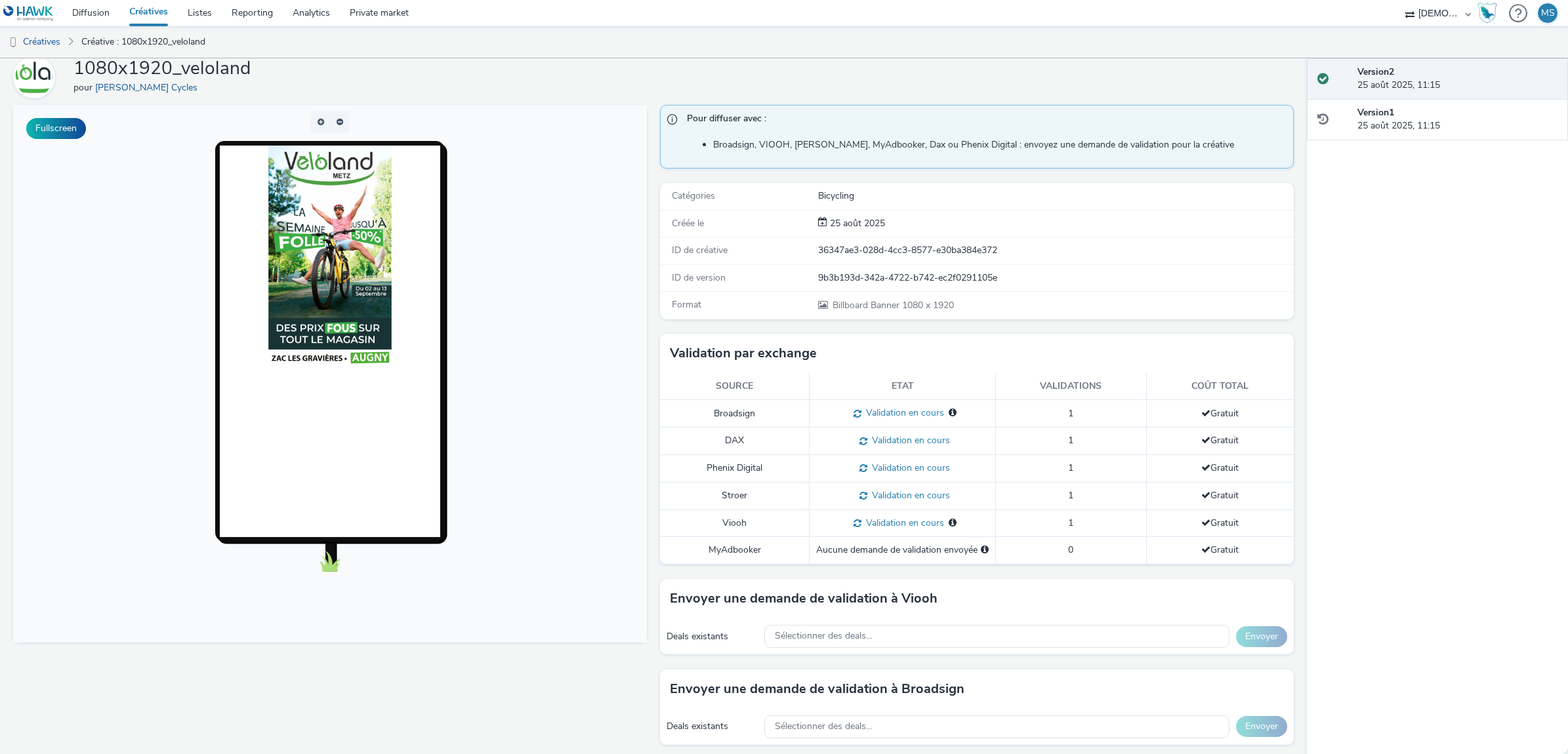
scroll to position [0, 0]
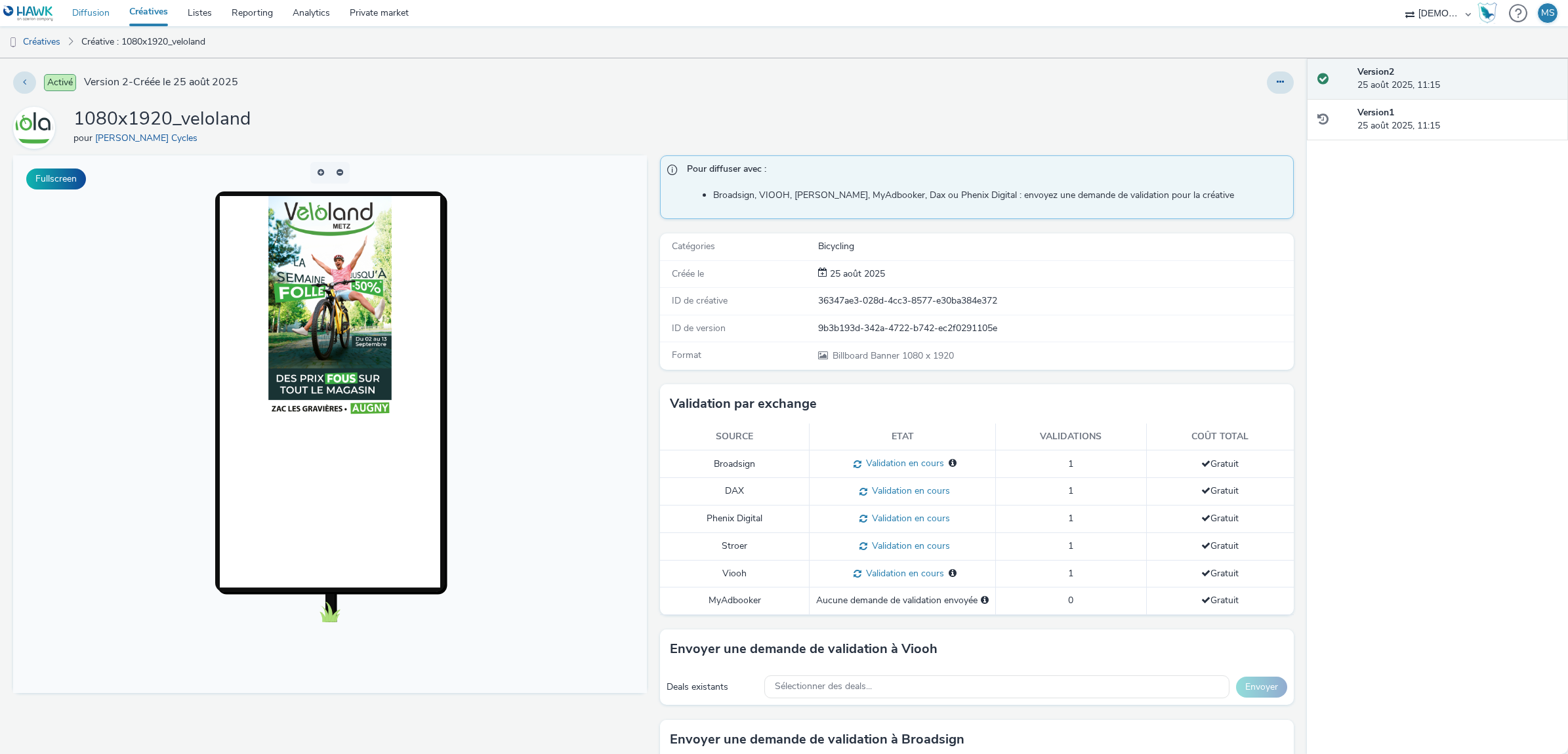
click at [70, 13] on link "Diffusion" at bounding box center [91, 13] width 57 height 26
